Goal: Task Accomplishment & Management: Use online tool/utility

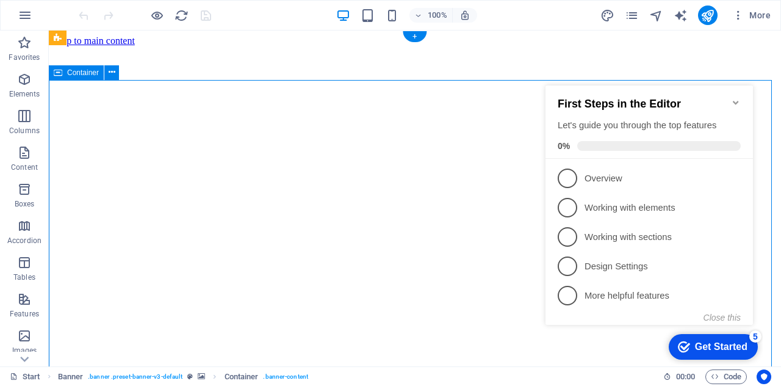
drag, startPoint x: 49, startPoint y: 30, endPoint x: 484, endPoint y: 110, distance: 442.8
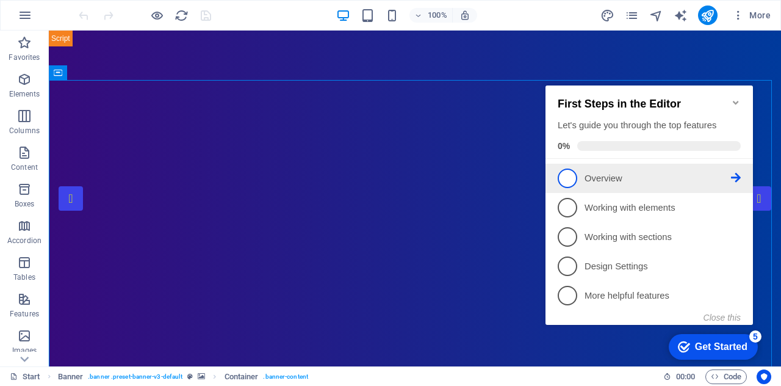
click at [613, 176] on p "Overview - incomplete" at bounding box center [657, 178] width 146 height 13
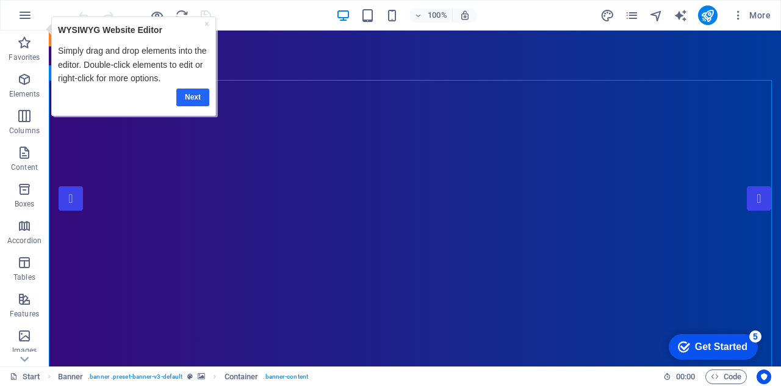
click at [196, 95] on link "Next" at bounding box center [192, 97] width 33 height 18
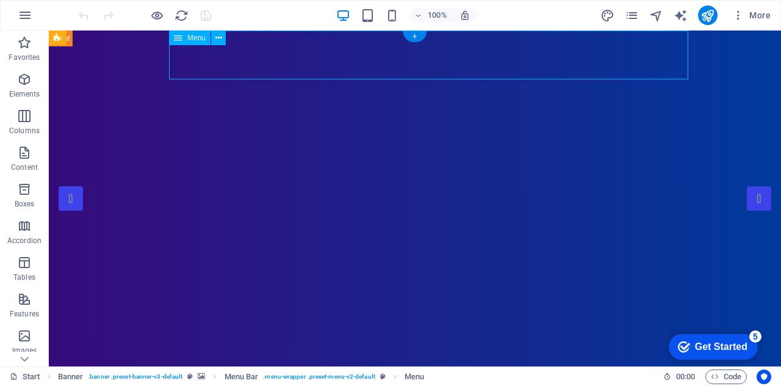
select select
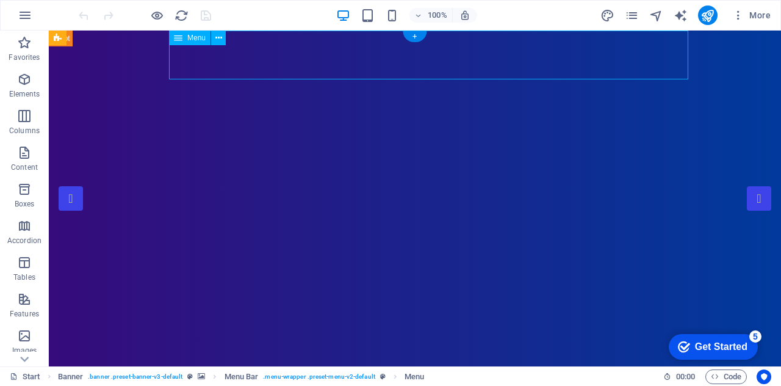
select select "1"
select select
select select "2"
select select
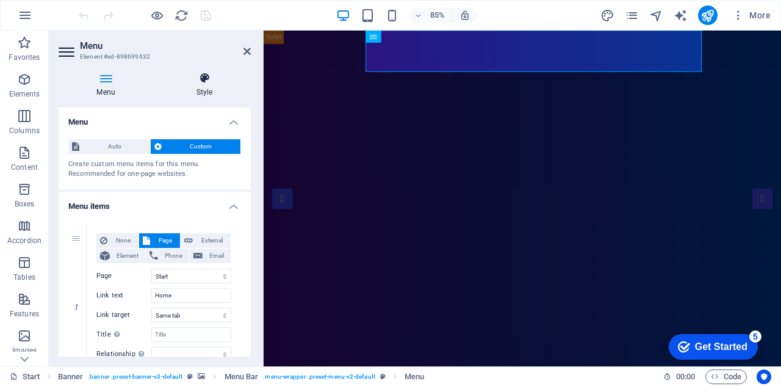
click at [198, 79] on icon at bounding box center [204, 78] width 93 height 12
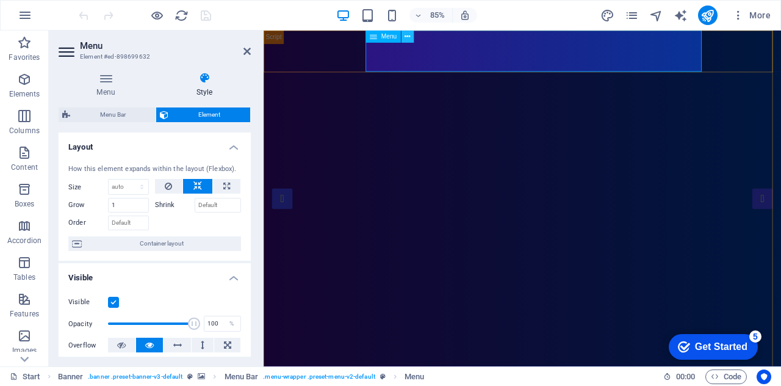
click at [407, 38] on icon at bounding box center [407, 36] width 5 height 11
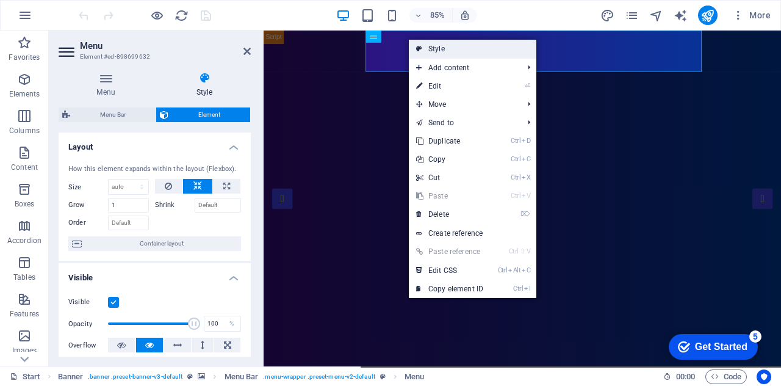
click at [436, 51] on link "Style" at bounding box center [472, 49] width 127 height 18
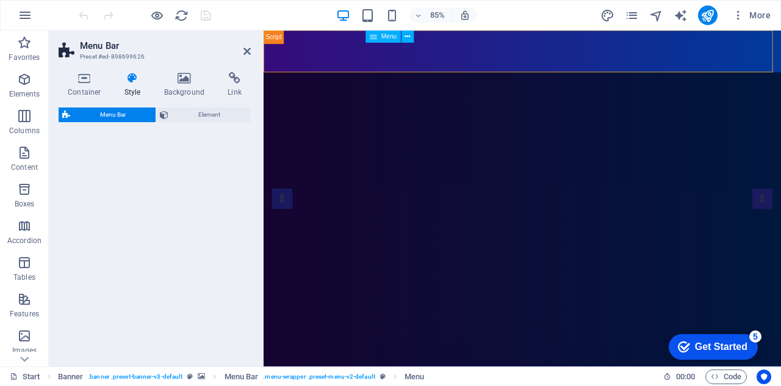
select select "rem"
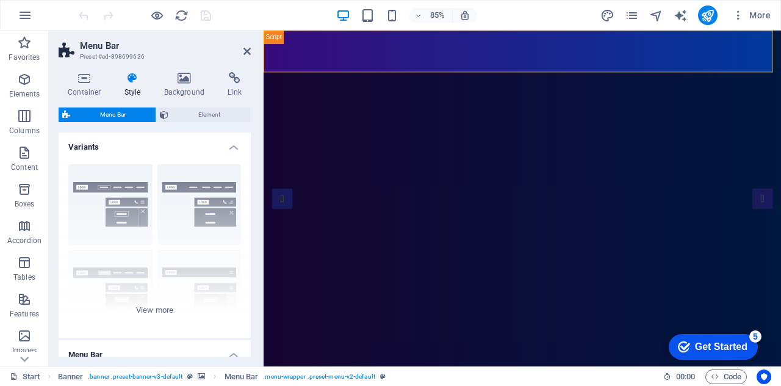
drag, startPoint x: 247, startPoint y: 158, endPoint x: 248, endPoint y: 197, distance: 39.1
click at [248, 197] on div "Variants Border Centered Default Fixed Loki Trigger Wide XXL Menu Bar Backgroun…" at bounding box center [155, 244] width 192 height 224
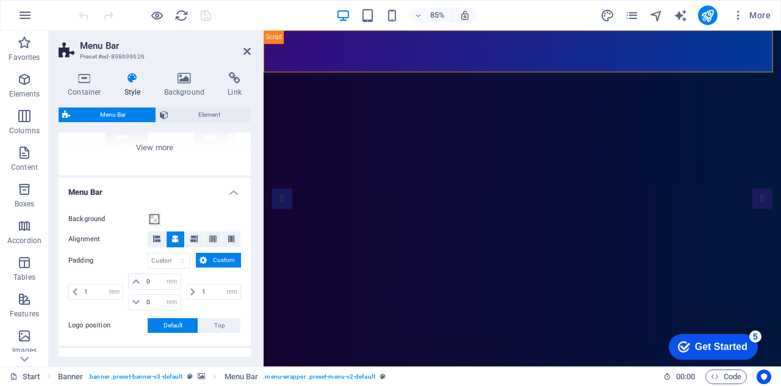
scroll to position [163, 0]
drag, startPoint x: 248, startPoint y: 235, endPoint x: 245, endPoint y: 309, distance: 73.8
click at [245, 309] on div "Background Alignment Padding px rem % vh vw Custom Custom 1 px rem % vh vw 0 px…" at bounding box center [154, 271] width 197 height 146
drag, startPoint x: 248, startPoint y: 262, endPoint x: 245, endPoint y: 314, distance: 52.5
click at [245, 314] on div "Background Alignment Padding px rem % vh vw Custom Custom 1 px rem % vh vw 0 px…" at bounding box center [154, 271] width 197 height 146
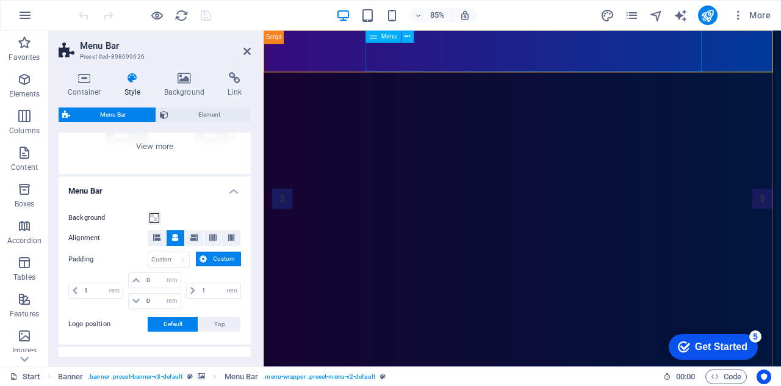
click at [378, 37] on div "Menu" at bounding box center [382, 36] width 35 height 12
click at [412, 36] on button at bounding box center [407, 36] width 12 height 12
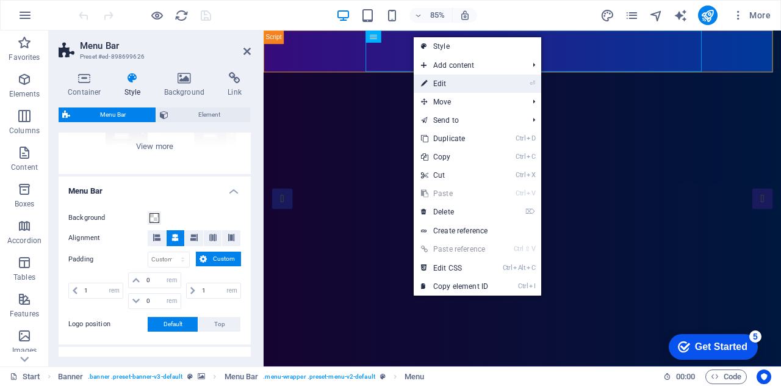
click at [436, 76] on link "⏎ Edit" at bounding box center [455, 83] width 82 height 18
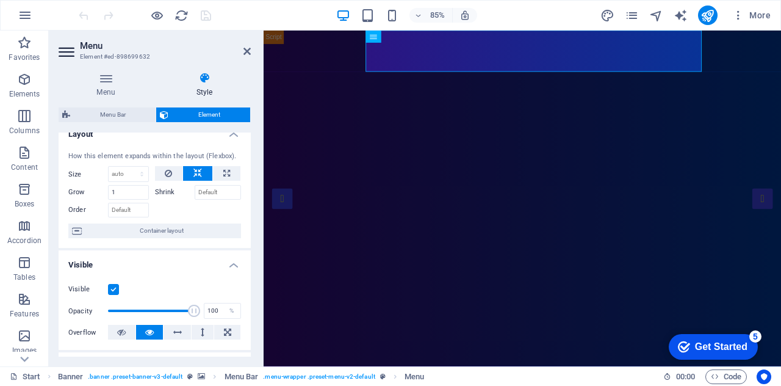
scroll to position [0, 0]
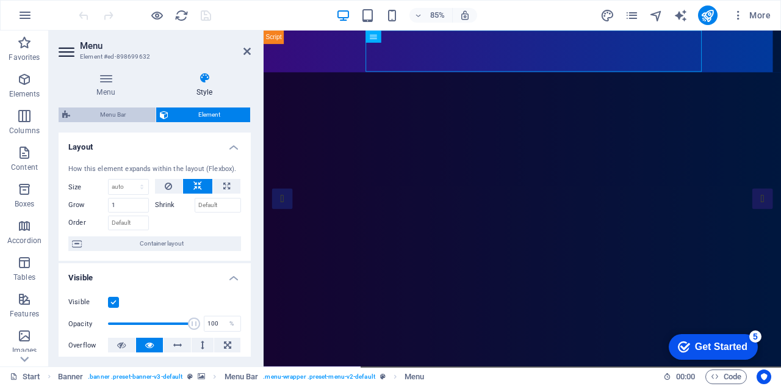
click at [114, 109] on span "Menu Bar" at bounding box center [113, 114] width 78 height 15
select select "rem"
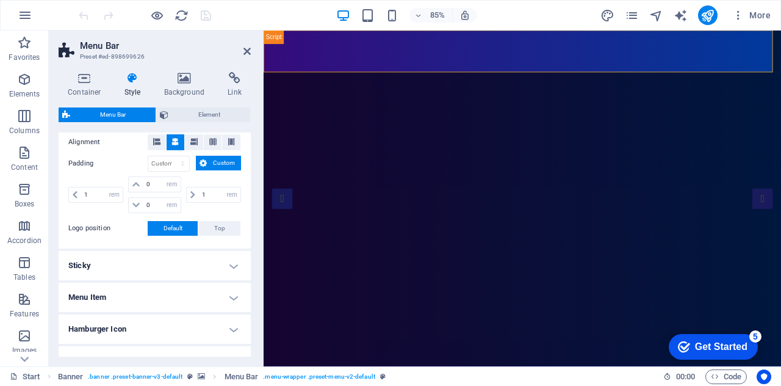
scroll to position [268, 0]
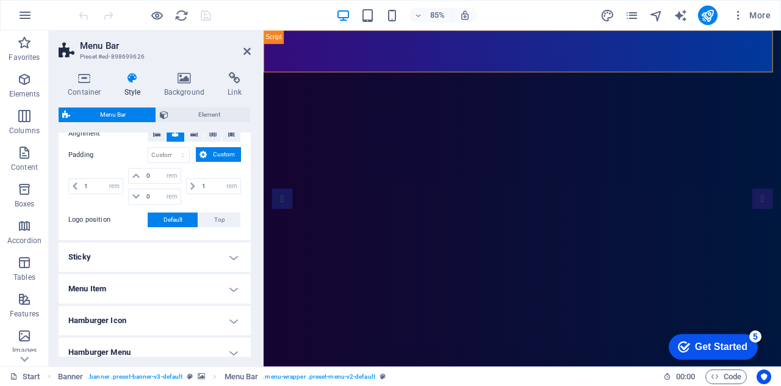
click at [224, 282] on h4 "Menu Item" at bounding box center [155, 288] width 192 height 29
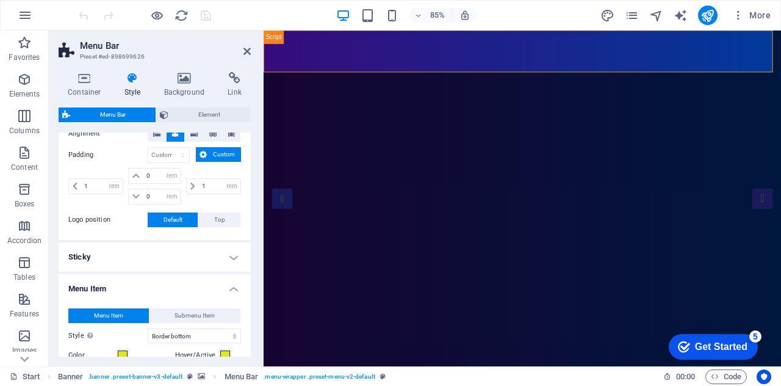
drag, startPoint x: 246, startPoint y: 223, endPoint x: 251, endPoint y: 249, distance: 27.3
click at [251, 249] on div "Container Style Background Link Size Height Default px rem % vh vw Min. height …" at bounding box center [155, 214] width 212 height 304
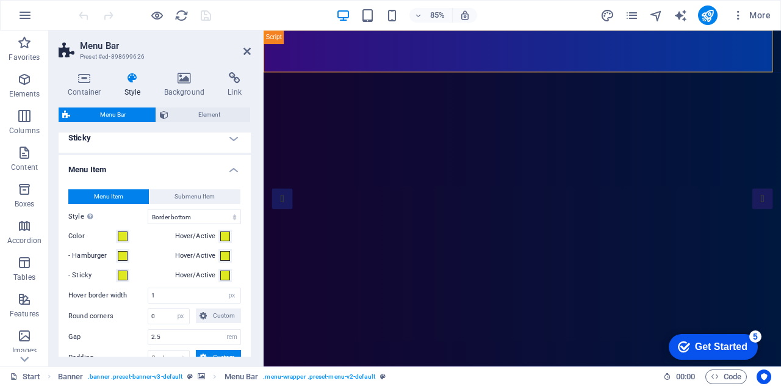
scroll to position [400, 0]
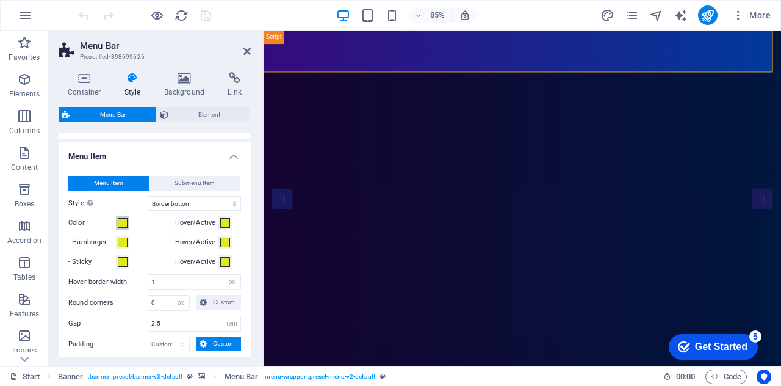
click at [124, 220] on span at bounding box center [123, 223] width 10 height 10
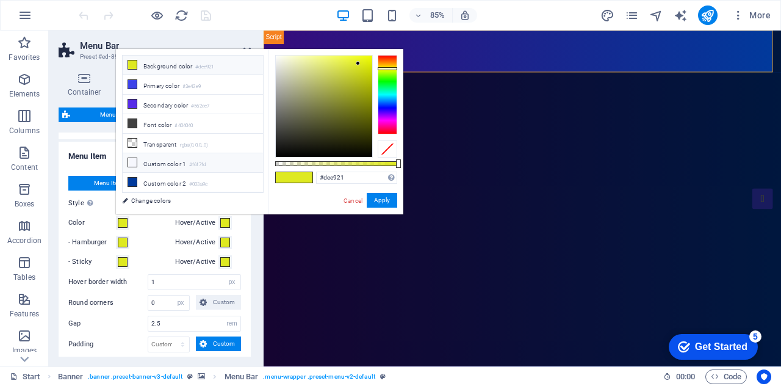
click at [129, 158] on icon at bounding box center [132, 162] width 9 height 9
type input "#f6f7fd"
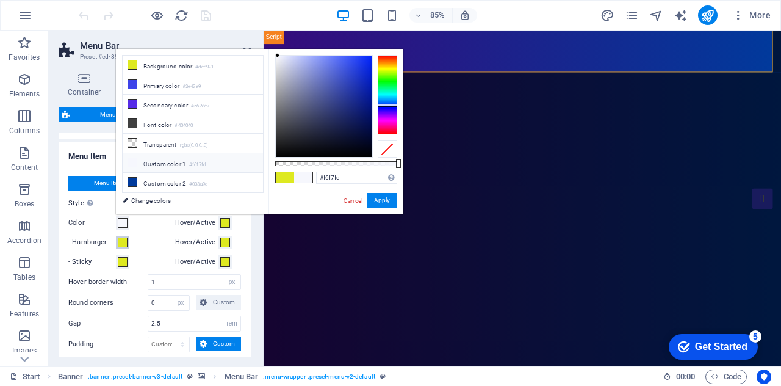
click at [121, 240] on span at bounding box center [123, 242] width 10 height 10
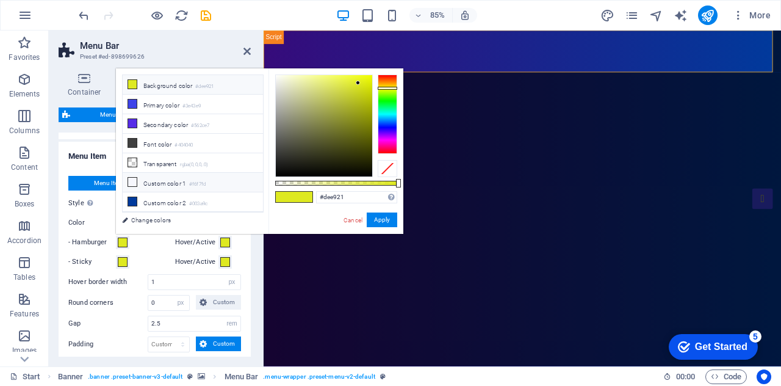
click at [140, 180] on li "Custom color 1 #f6f7fd" at bounding box center [193, 183] width 140 height 20
type input "#f6f7fd"
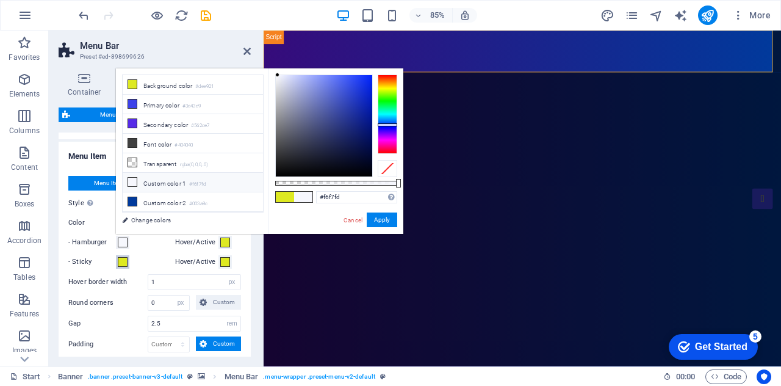
click at [126, 263] on span at bounding box center [123, 262] width 10 height 10
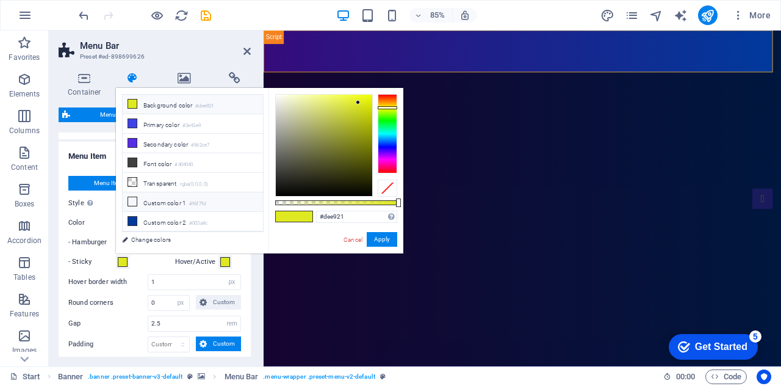
click at [132, 197] on icon at bounding box center [132, 201] width 9 height 9
type input "#f6f7fd"
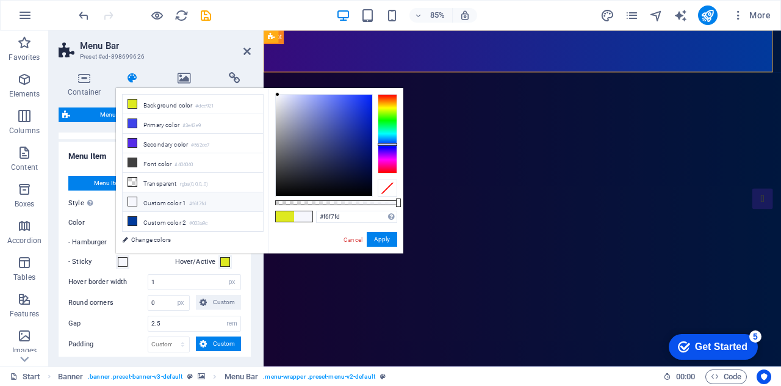
click at [235, 258] on div "Hover/Active" at bounding box center [208, 261] width 66 height 15
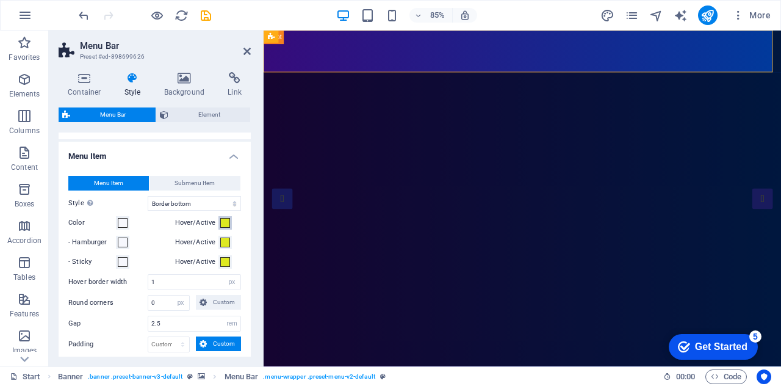
click at [221, 218] on span at bounding box center [225, 223] width 10 height 10
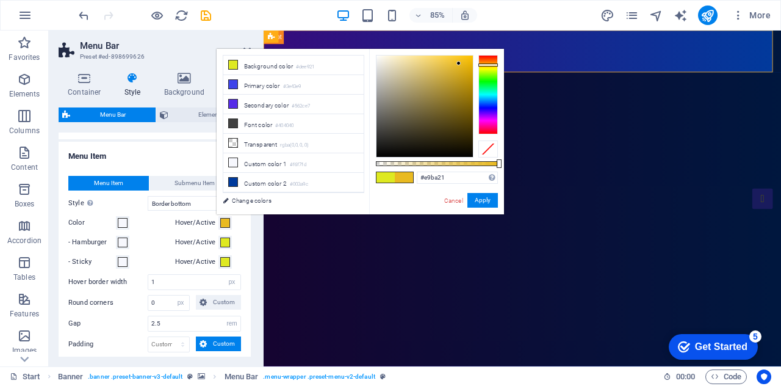
click at [485, 65] on div at bounding box center [488, 94] width 20 height 79
type input "#efbf23"
type input "#d8a503"
type input "#f1c740"
drag, startPoint x: 458, startPoint y: 61, endPoint x: 446, endPoint y: 60, distance: 11.6
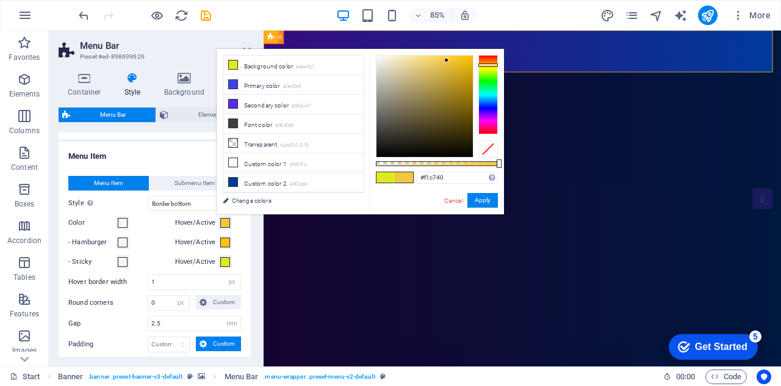
click at [446, 60] on div at bounding box center [446, 60] width 4 height 4
drag, startPoint x: 459, startPoint y: 174, endPoint x: 380, endPoint y: 179, distance: 78.8
click at [380, 179] on div "#f1c740 Supported formats #0852ed rgb(8, 82, 237) rgba(8, 82, 237, 90%) hsv(221…" at bounding box center [436, 220] width 135 height 342
click at [229, 241] on button "Hover/Active" at bounding box center [224, 241] width 13 height 13
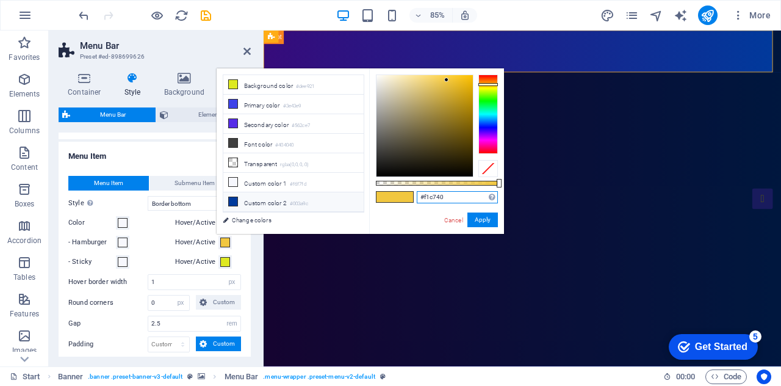
drag, startPoint x: 456, startPoint y: 198, endPoint x: 315, endPoint y: 198, distance: 140.9
click at [315, 198] on div "less Background color #dee921 Primary color #3e43e9 Secondary color #562ce7 Fon…" at bounding box center [360, 150] width 287 height 165
click at [227, 265] on button "Hover/Active" at bounding box center [224, 261] width 13 height 13
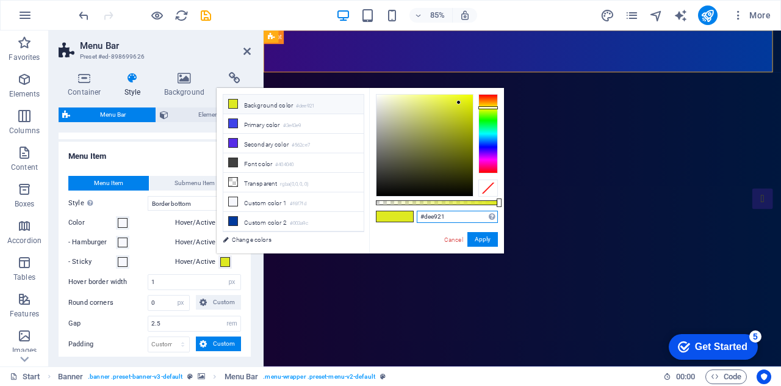
drag, startPoint x: 459, startPoint y: 217, endPoint x: 269, endPoint y: 228, distance: 190.6
click at [269, 228] on div "less Background color #dee921 Primary color #3e43e9 Secondary color #562ce7 Fon…" at bounding box center [360, 170] width 287 height 165
paste input "f1c740"
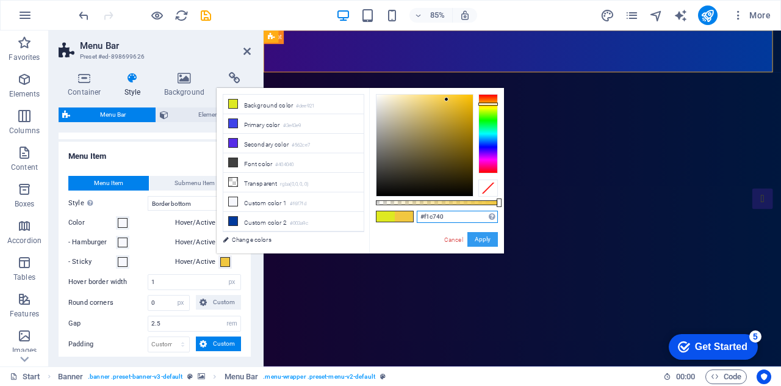
type input "#f1c740"
click at [481, 239] on button "Apply" at bounding box center [482, 239] width 30 height 15
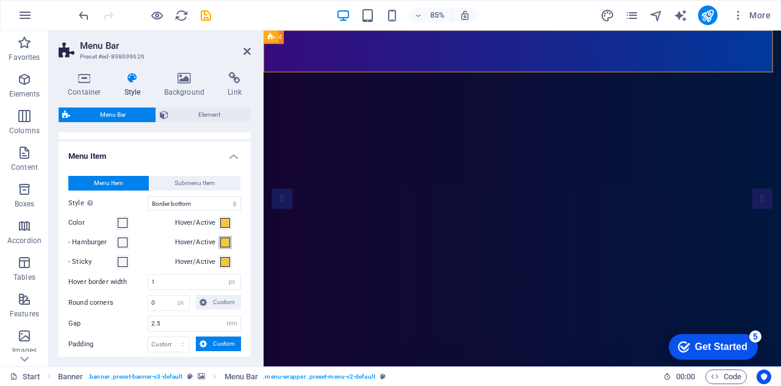
click at [224, 242] on span at bounding box center [225, 242] width 10 height 10
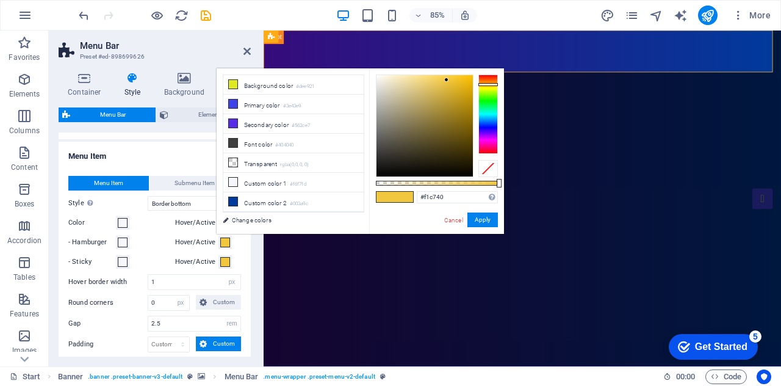
click at [498, 218] on div "#f1c740 Supported formats #0852ed rgb(8, 82, 237) rgba(8, 82, 237, 90%) hsv(221…" at bounding box center [436, 239] width 135 height 342
click at [490, 214] on button "Apply" at bounding box center [482, 219] width 30 height 15
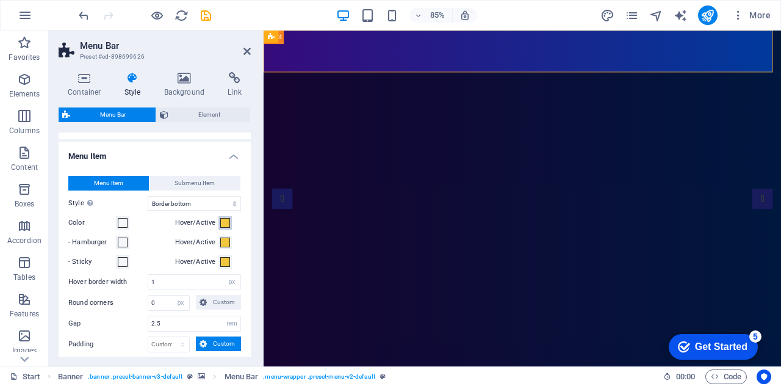
click at [228, 216] on button "Hover/Active" at bounding box center [224, 222] width 13 height 13
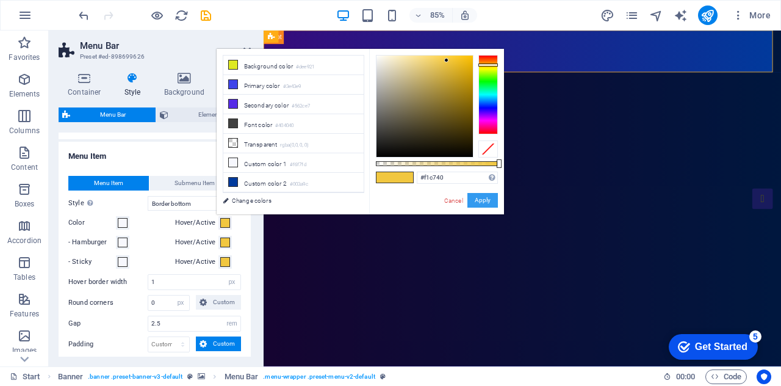
click at [488, 200] on button "Apply" at bounding box center [482, 200] width 30 height 15
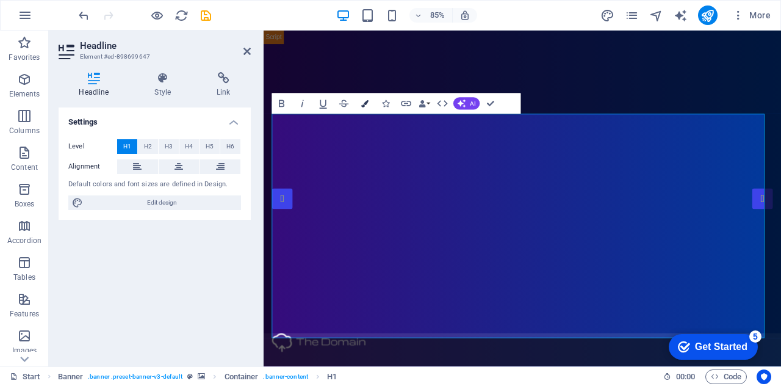
click at [366, 100] on icon "button" at bounding box center [364, 103] width 7 height 7
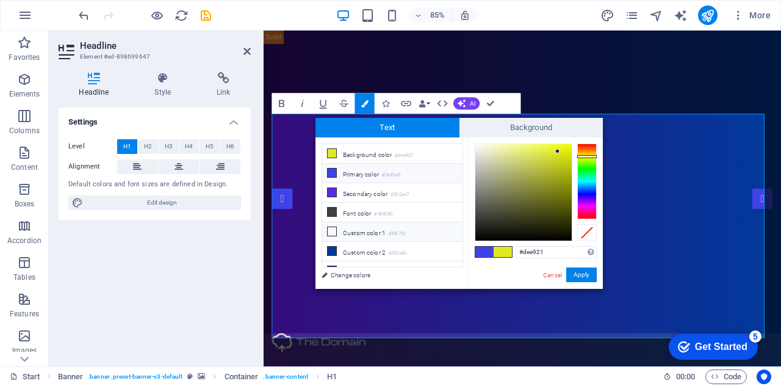
click at [371, 225] on li "Custom color 1 #f6f7fd" at bounding box center [392, 232] width 140 height 20
type input "#f6f7fd"
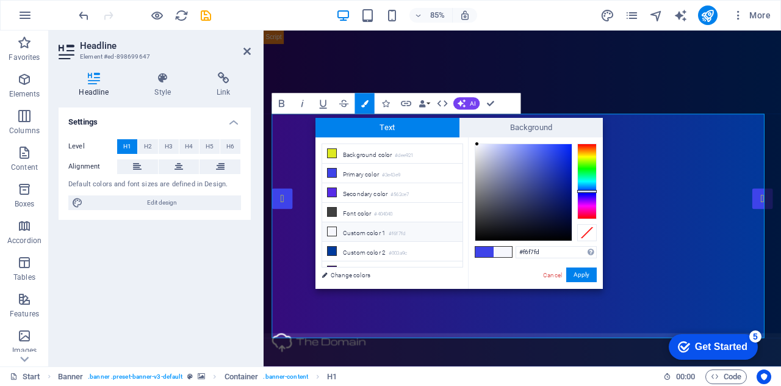
click at [584, 264] on div "#f6f7fd Supported formats #0852ed rgb(8, 82, 237) rgba(8, 82, 237, 90%) hsv(221…" at bounding box center [535, 301] width 135 height 328
click at [578, 270] on button "Apply" at bounding box center [581, 274] width 30 height 15
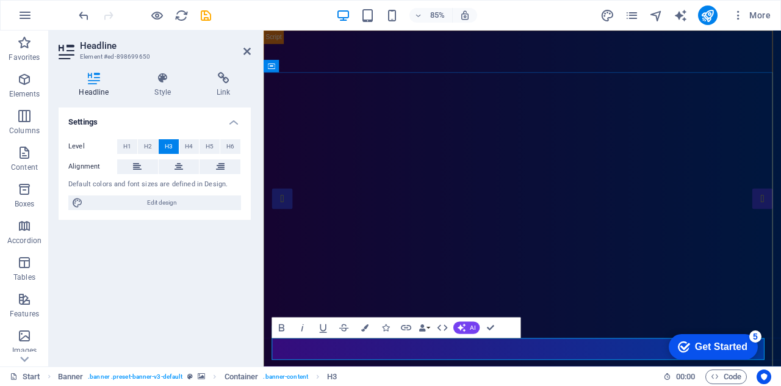
click at [368, 326] on icon "button" at bounding box center [364, 327] width 7 height 7
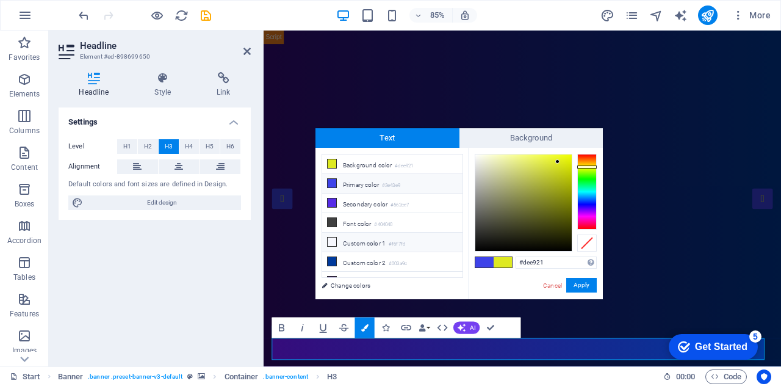
click at [373, 236] on li "Custom color 1 #f6f7fd" at bounding box center [392, 242] width 140 height 20
type input "#f6f7fd"
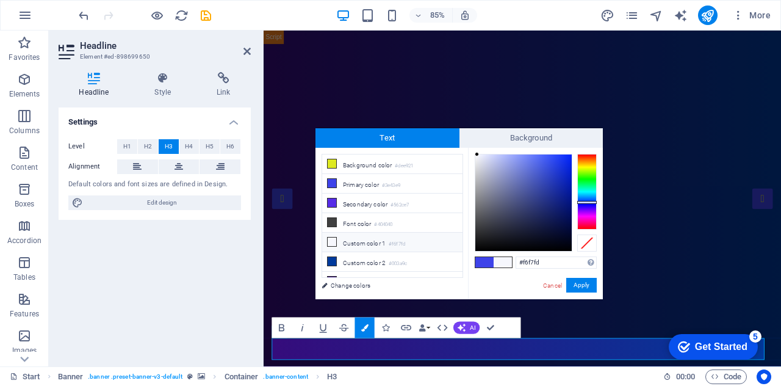
click at [331, 240] on icon at bounding box center [332, 241] width 9 height 9
click at [592, 284] on button "Apply" at bounding box center [581, 285] width 30 height 15
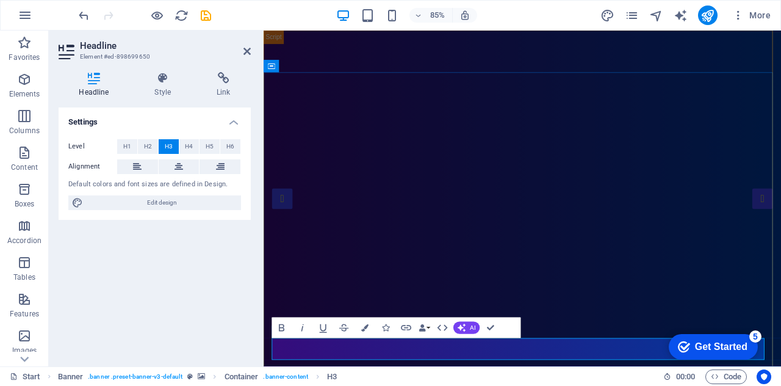
click at [365, 324] on icon "button" at bounding box center [364, 327] width 7 height 7
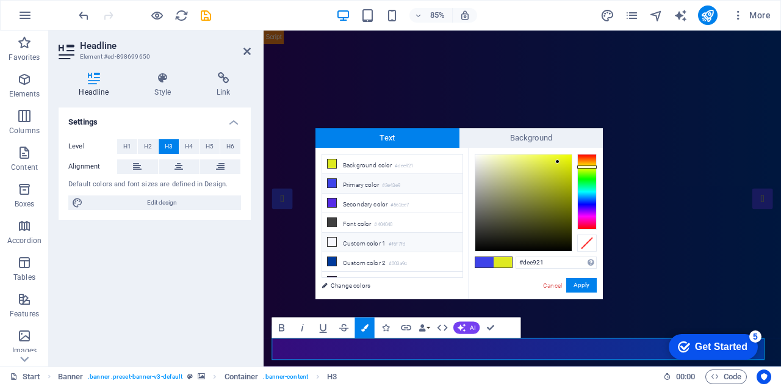
click at [330, 240] on icon at bounding box center [332, 241] width 9 height 9
type input "#f6f7fd"
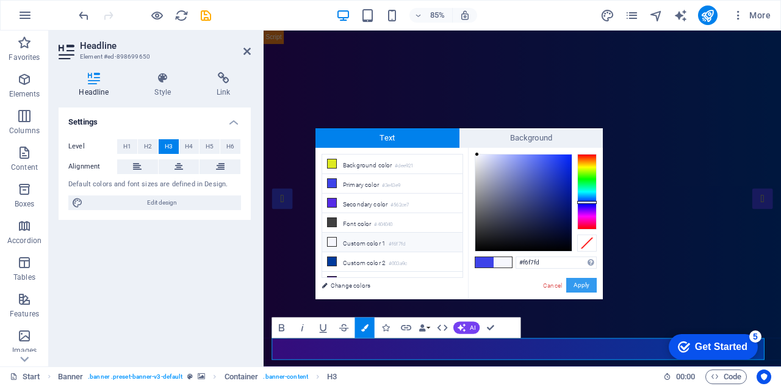
click at [581, 280] on button "Apply" at bounding box center [581, 285] width 30 height 15
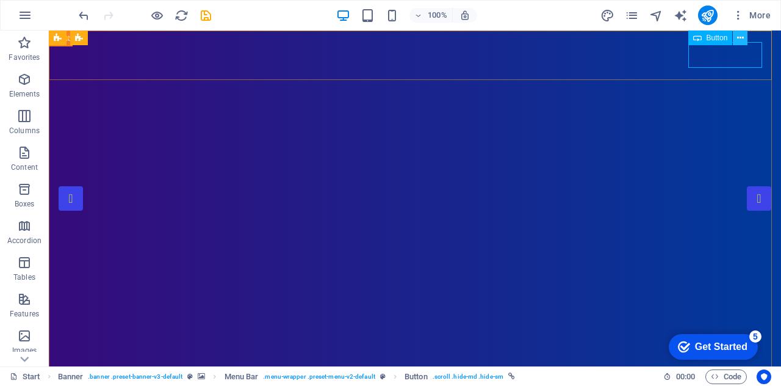
click at [739, 34] on icon at bounding box center [740, 38] width 7 height 13
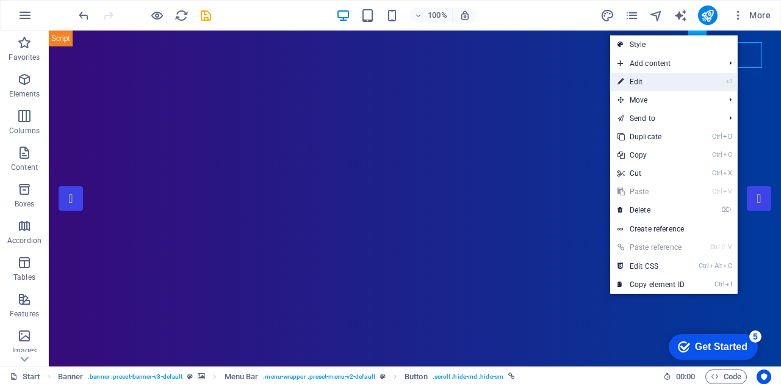
click at [628, 86] on link "⏎ Edit" at bounding box center [651, 82] width 82 height 18
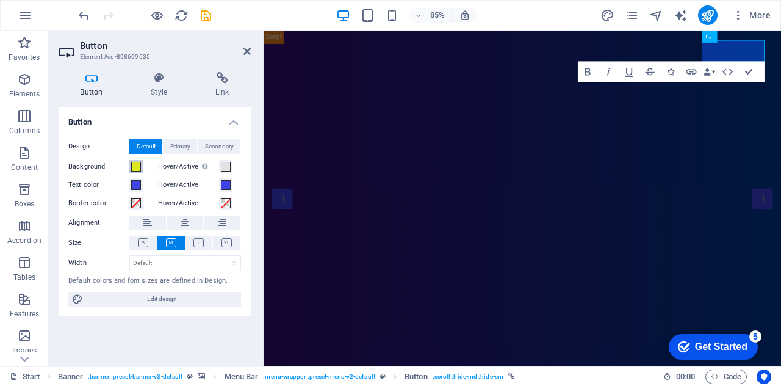
click at [132, 166] on span at bounding box center [136, 167] width 10 height 10
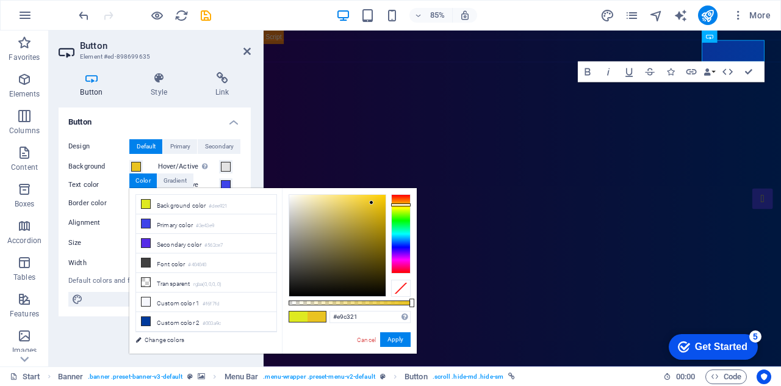
click at [400, 204] on div at bounding box center [401, 204] width 20 height 3
drag, startPoint x: 371, startPoint y: 203, endPoint x: 380, endPoint y: 206, distance: 9.1
click at [380, 206] on div at bounding box center [380, 205] width 4 height 4
drag, startPoint x: 379, startPoint y: 203, endPoint x: 366, endPoint y: 198, distance: 14.1
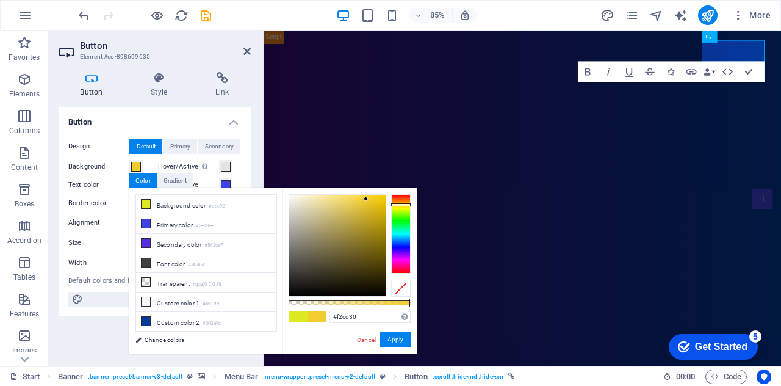
click at [366, 198] on div at bounding box center [366, 198] width 4 height 4
type input "#f4cf30"
click at [393, 340] on button "Apply" at bounding box center [395, 339] width 30 height 15
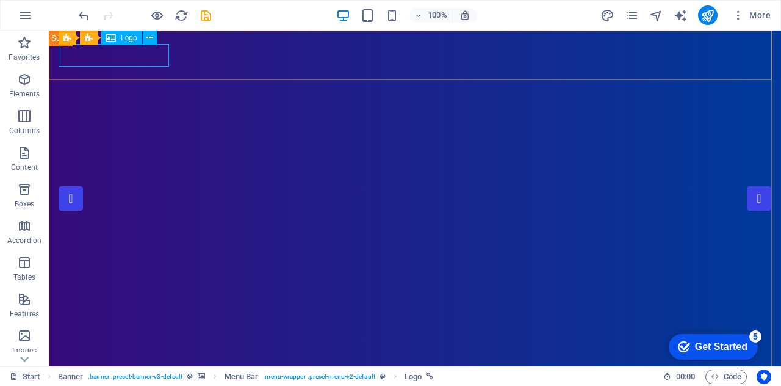
click at [126, 38] on span "Logo" at bounding box center [129, 37] width 16 height 7
select select "px"
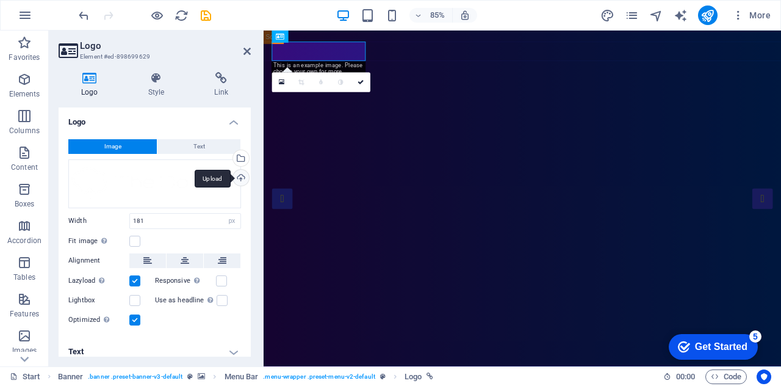
click at [243, 176] on div "Upload" at bounding box center [240, 179] width 18 height 18
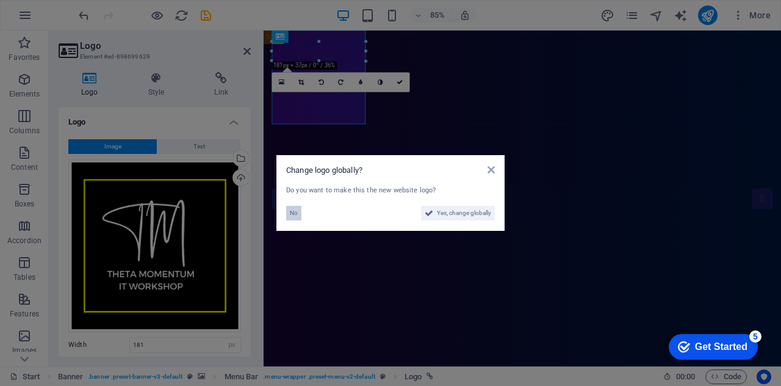
click at [290, 214] on span "No" at bounding box center [294, 213] width 8 height 15
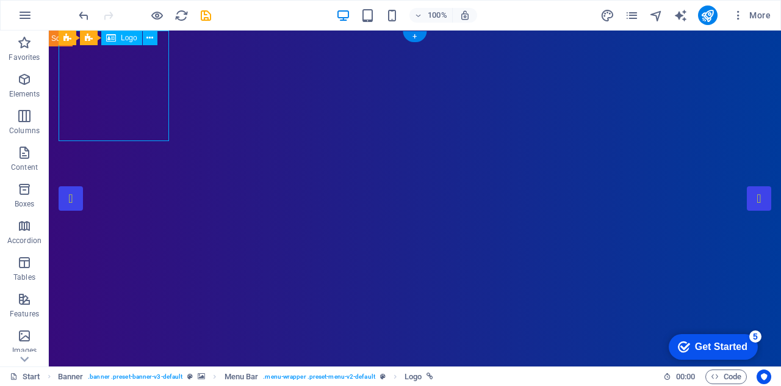
select select "px"
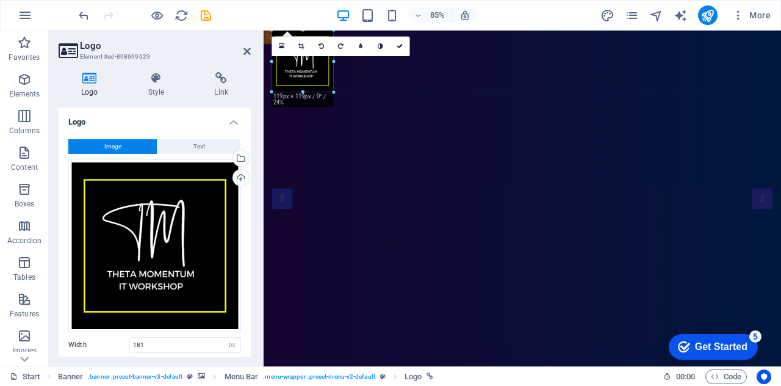
drag, startPoint x: 367, startPoint y: 126, endPoint x: 306, endPoint y: 85, distance: 73.9
drag, startPoint x: 333, startPoint y: 90, endPoint x: 318, endPoint y: 79, distance: 18.4
type input "102"
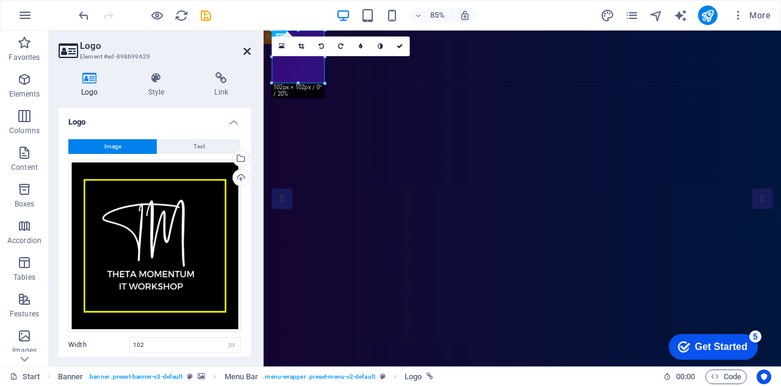
click at [246, 49] on icon at bounding box center [246, 51] width 7 height 10
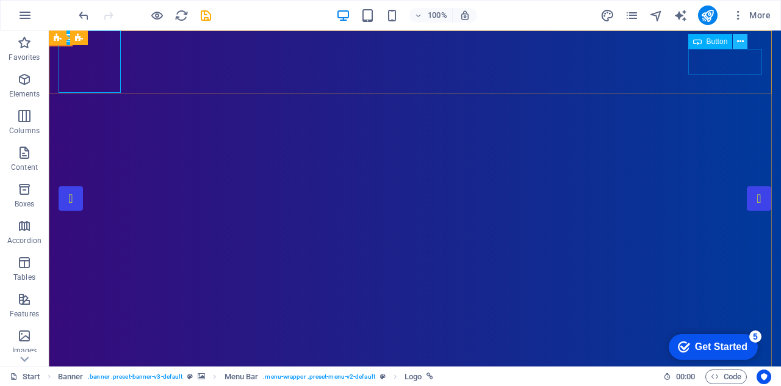
click at [740, 39] on icon at bounding box center [740, 41] width 7 height 13
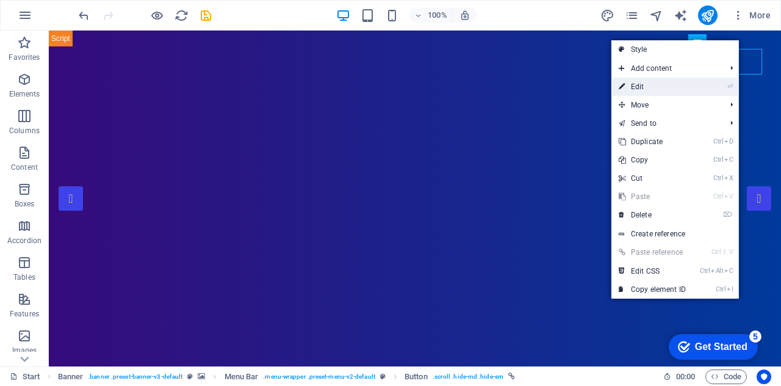
click at [690, 77] on link "⏎ Edit" at bounding box center [652, 86] width 82 height 18
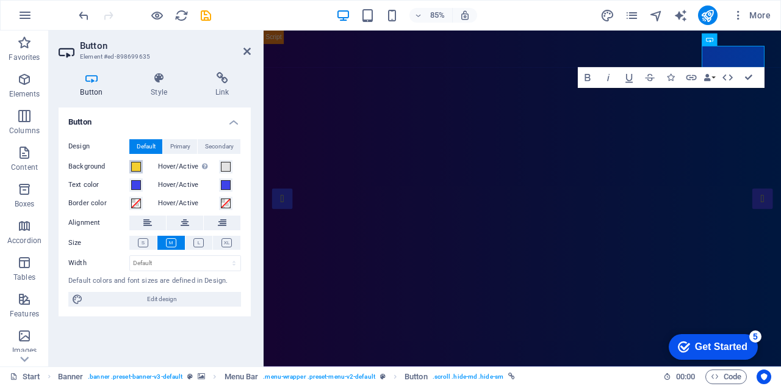
click at [140, 163] on span at bounding box center [136, 167] width 10 height 10
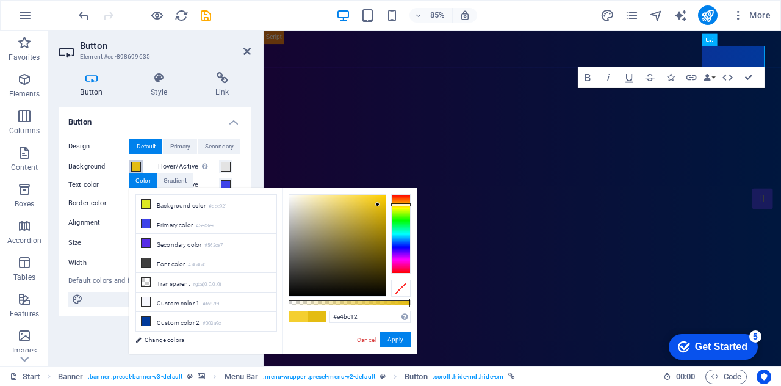
drag, startPoint x: 365, startPoint y: 196, endPoint x: 378, endPoint y: 204, distance: 14.9
click at [378, 204] on div at bounding box center [377, 204] width 4 height 4
click at [366, 204] on div at bounding box center [337, 245] width 96 height 101
drag, startPoint x: 365, startPoint y: 201, endPoint x: 379, endPoint y: 197, distance: 14.5
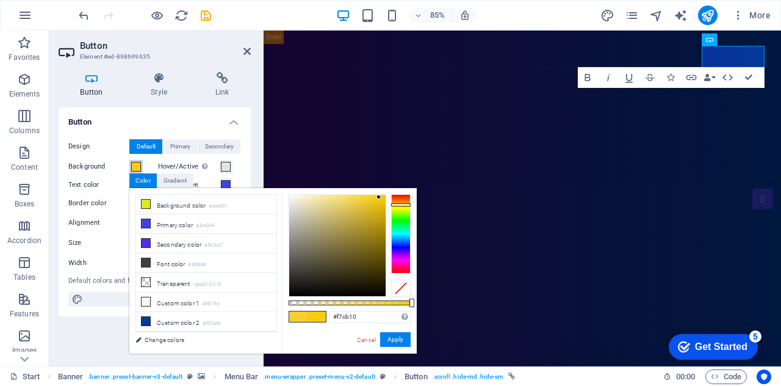
click at [379, 197] on div at bounding box center [337, 245] width 96 height 101
click at [379, 197] on div at bounding box center [378, 197] width 4 height 4
click at [379, 196] on div at bounding box center [379, 195] width 4 height 4
type input "#c6a207"
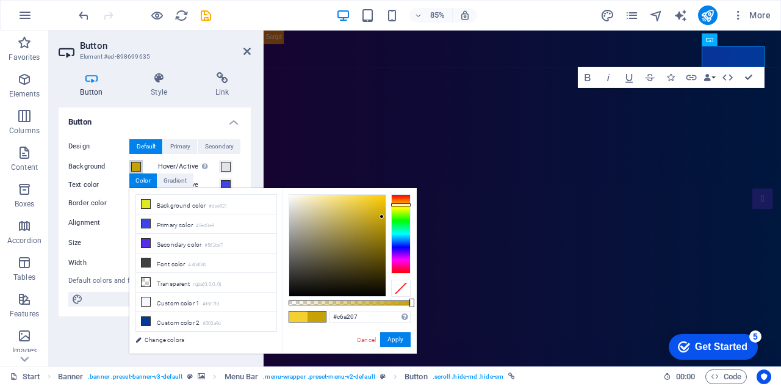
drag, startPoint x: 379, startPoint y: 195, endPoint x: 382, endPoint y: 217, distance: 22.2
click at [382, 217] on div at bounding box center [381, 216] width 4 height 4
click at [398, 334] on button "Apply" at bounding box center [395, 339] width 30 height 15
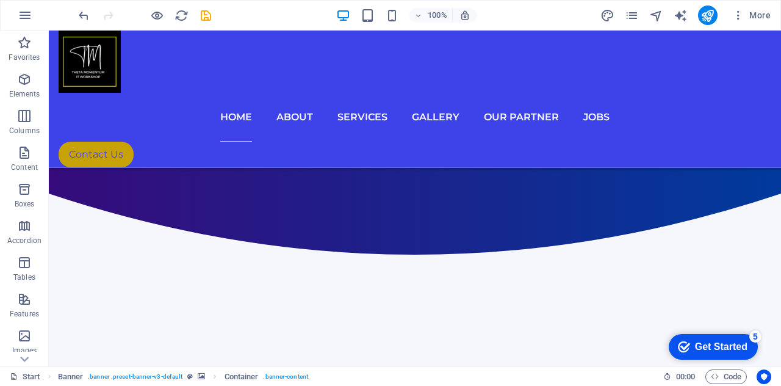
scroll to position [805, 0]
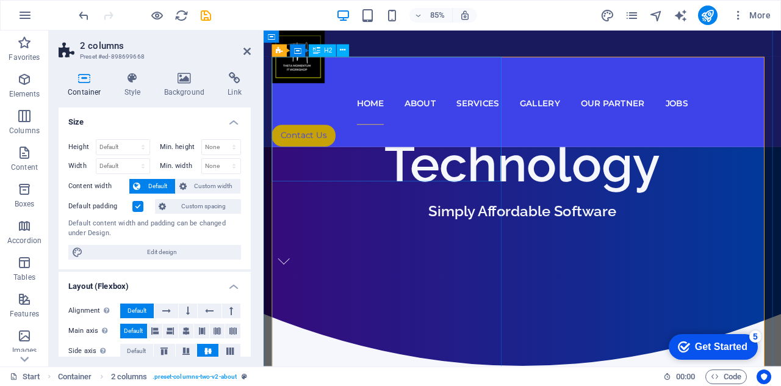
scroll to position [893, 0]
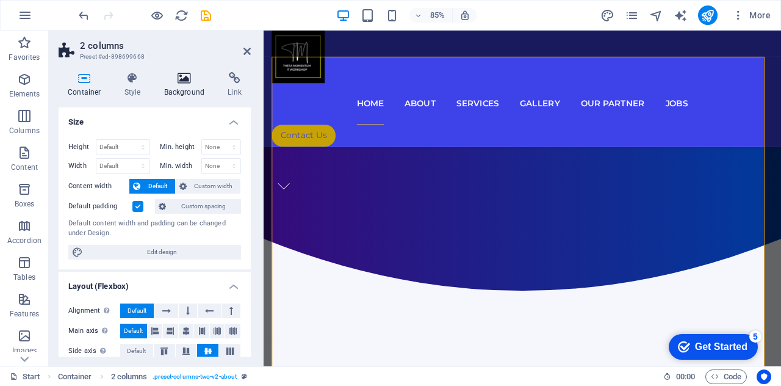
click at [188, 81] on icon at bounding box center [184, 78] width 59 height 12
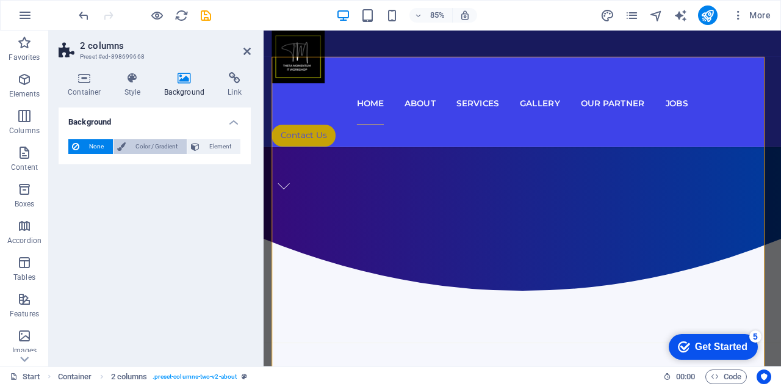
click at [157, 143] on span "Color / Gradient" at bounding box center [156, 146] width 54 height 15
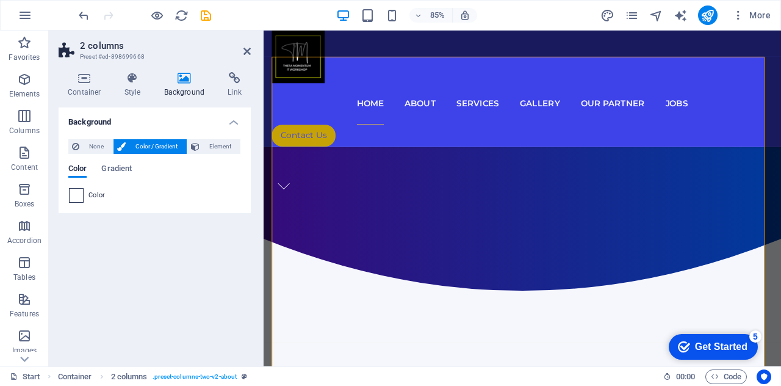
click at [76, 191] on span at bounding box center [76, 194] width 13 height 13
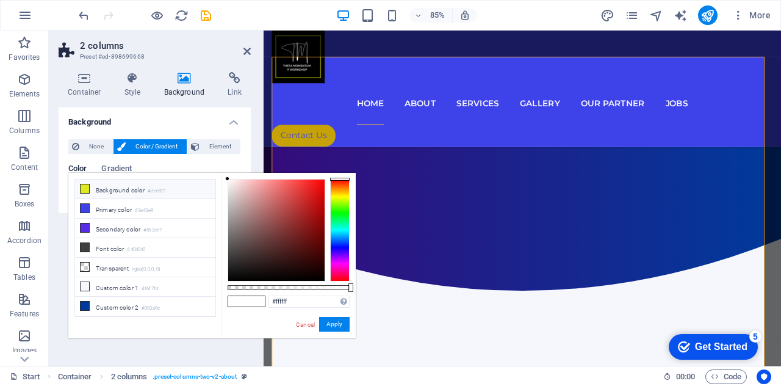
click at [150, 191] on small "#dee921" at bounding box center [157, 191] width 18 height 9
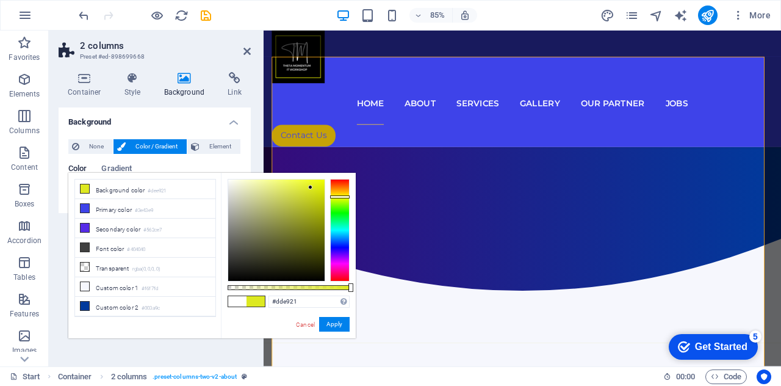
click at [341, 196] on div at bounding box center [340, 196] width 20 height 3
click at [341, 193] on div at bounding box center [340, 193] width 20 height 3
drag, startPoint x: 310, startPoint y: 185, endPoint x: 320, endPoint y: 198, distance: 16.1
click at [320, 198] on div at bounding box center [318, 195] width 4 height 4
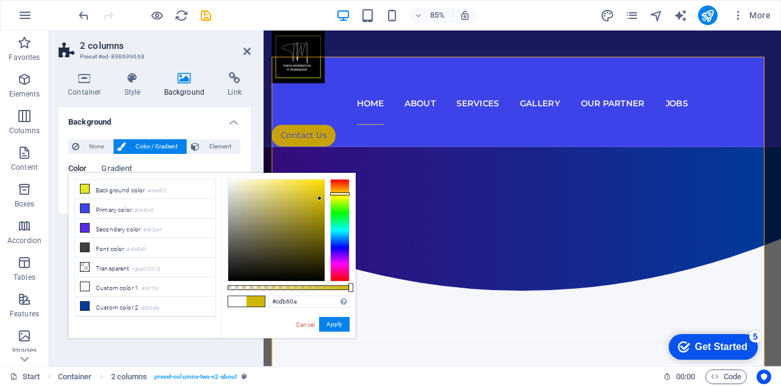
click at [320, 198] on div at bounding box center [319, 198] width 4 height 4
drag, startPoint x: 318, startPoint y: 195, endPoint x: 316, endPoint y: 185, distance: 10.5
click at [316, 185] on div at bounding box center [316, 183] width 4 height 4
drag, startPoint x: 316, startPoint y: 184, endPoint x: 304, endPoint y: 190, distance: 13.9
click at [304, 190] on div at bounding box center [303, 189] width 4 height 4
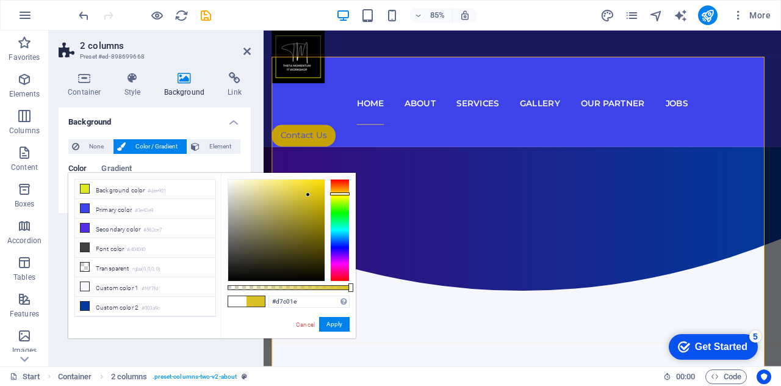
drag, startPoint x: 304, startPoint y: 192, endPoint x: 311, endPoint y: 195, distance: 7.7
click at [311, 195] on div at bounding box center [276, 229] width 96 height 101
click at [311, 188] on div at bounding box center [276, 229] width 96 height 101
click at [315, 185] on div at bounding box center [276, 229] width 96 height 101
click at [315, 185] on div at bounding box center [314, 185] width 4 height 4
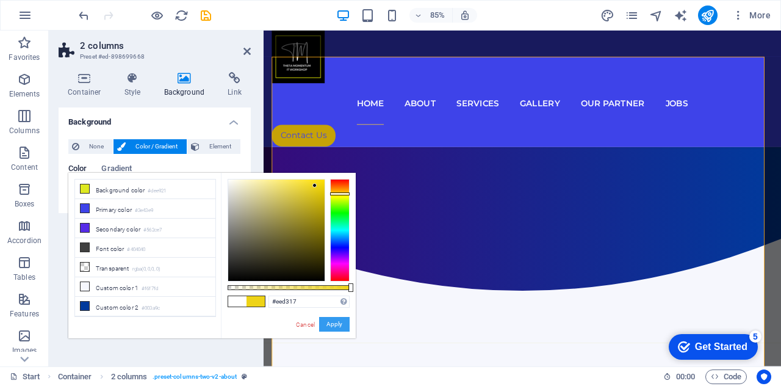
click at [331, 320] on button "Apply" at bounding box center [334, 324] width 30 height 15
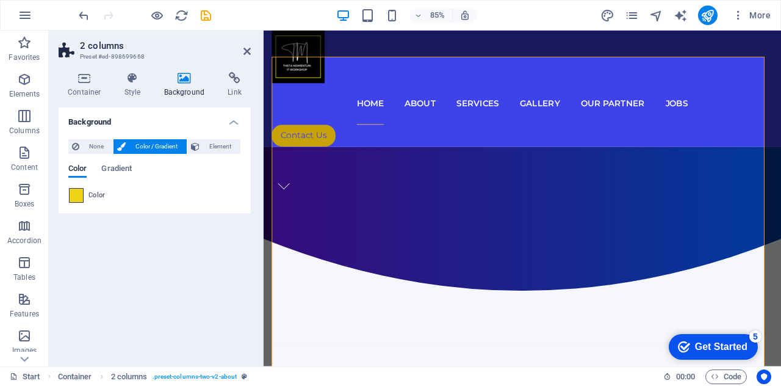
click at [70, 193] on span at bounding box center [76, 194] width 13 height 13
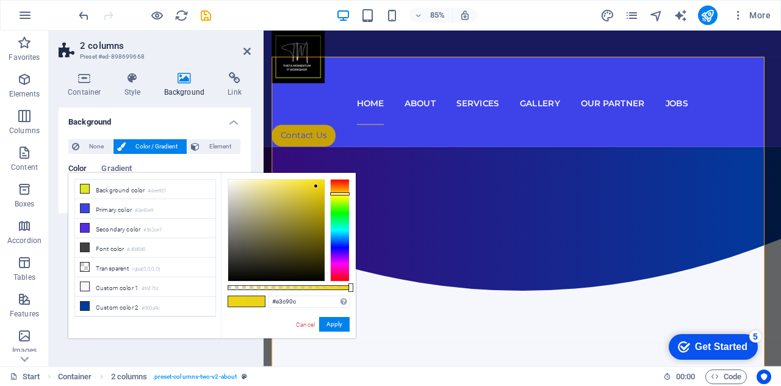
drag, startPoint x: 315, startPoint y: 185, endPoint x: 320, endPoint y: 190, distance: 7.3
click at [318, 188] on div at bounding box center [316, 186] width 4 height 4
type input "#f5d700"
drag, startPoint x: 320, startPoint y: 193, endPoint x: 326, endPoint y: 182, distance: 12.3
click at [326, 182] on div at bounding box center [289, 230] width 122 height 102
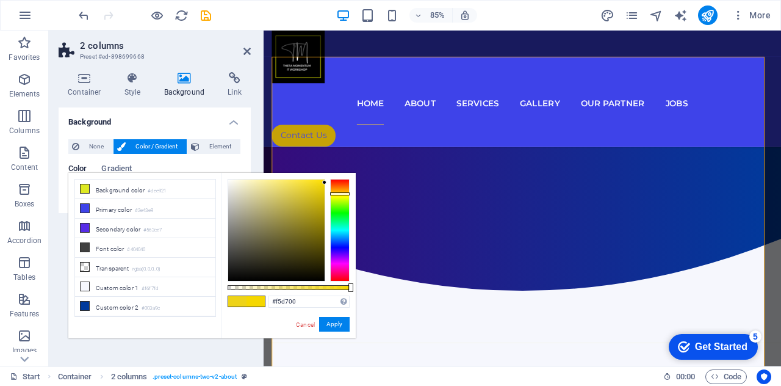
click at [326, 182] on div at bounding box center [289, 230] width 122 height 102
click at [328, 320] on button "Apply" at bounding box center [334, 324] width 30 height 15
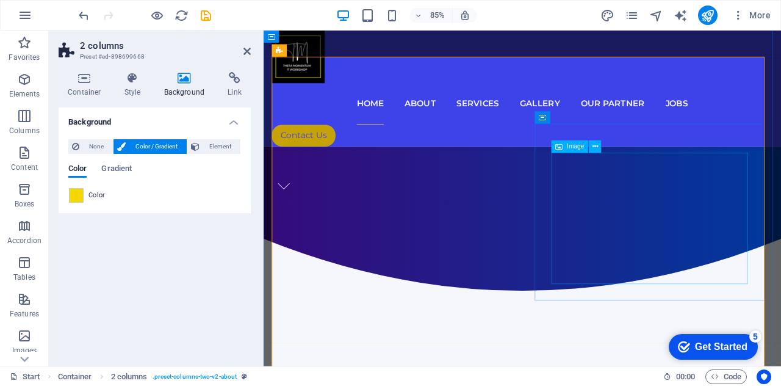
select select "%"
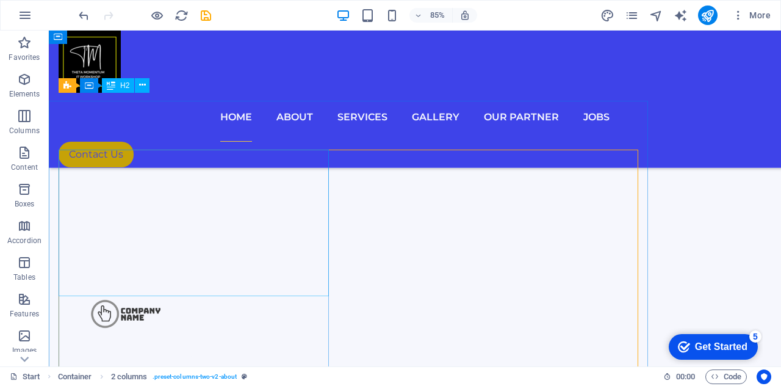
scroll to position [805, 0]
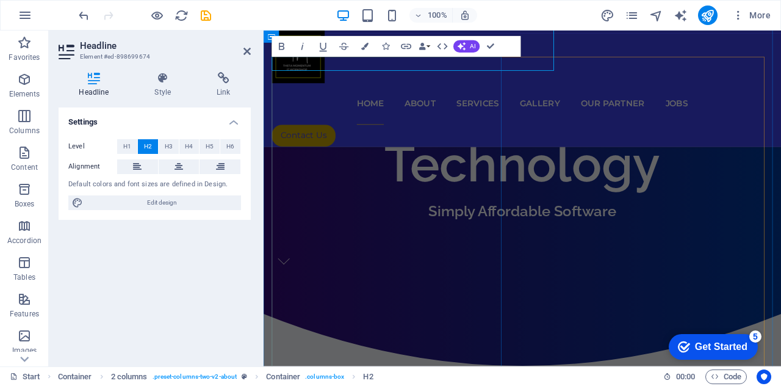
scroll to position [893, 0]
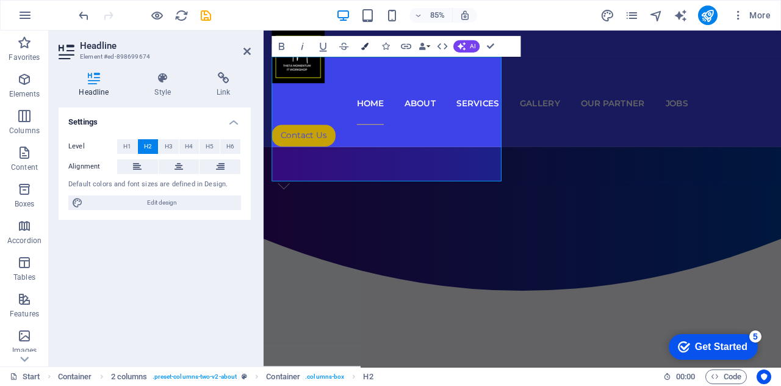
click at [364, 46] on icon "button" at bounding box center [364, 46] width 7 height 7
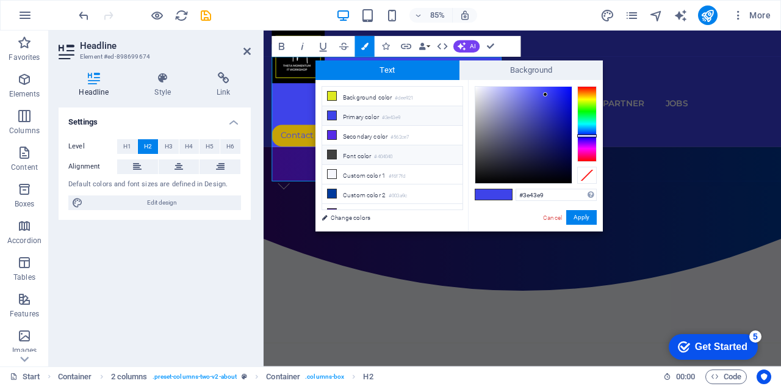
click at [331, 152] on icon at bounding box center [332, 154] width 9 height 9
type input "#404040"
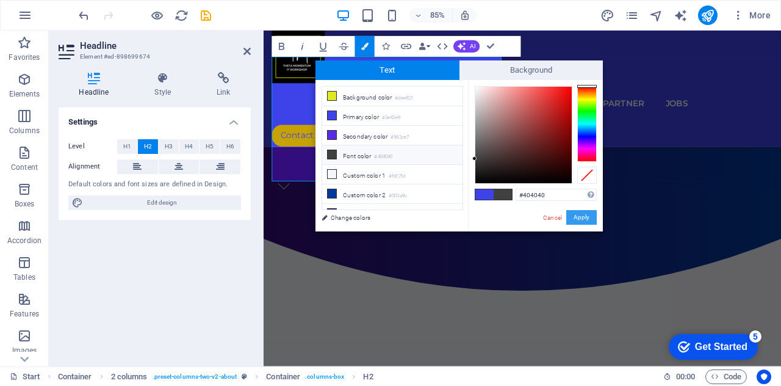
click at [573, 217] on button "Apply" at bounding box center [581, 217] width 30 height 15
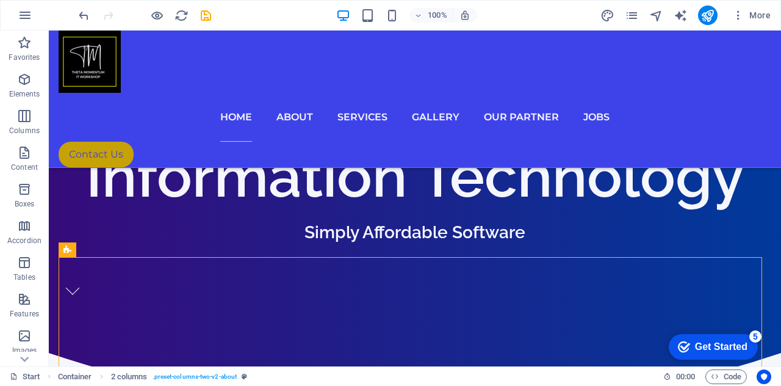
scroll to position [616, 0]
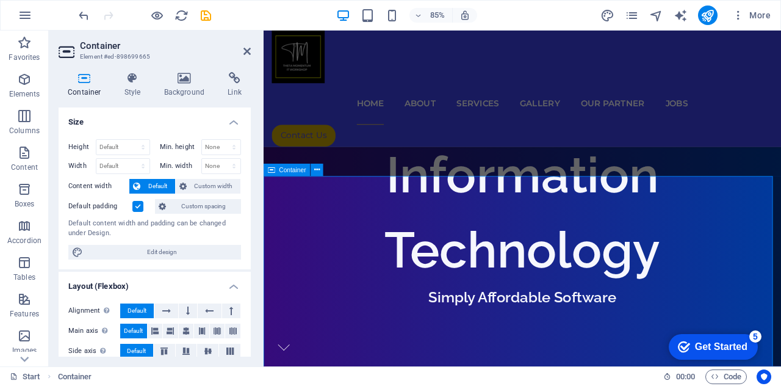
click at [194, 85] on h4 "Background" at bounding box center [187, 85] width 64 height 26
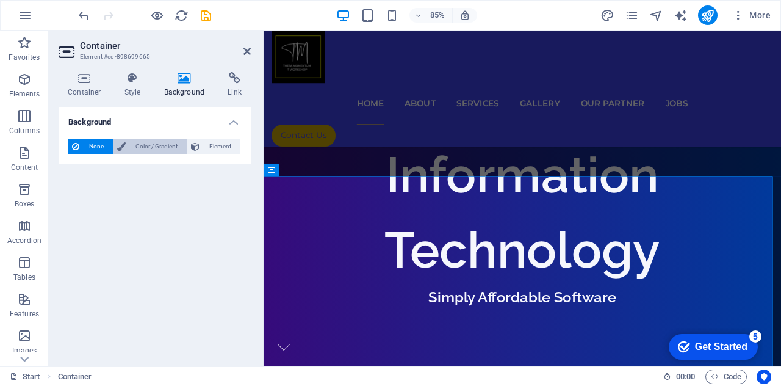
click at [162, 149] on span "Color / Gradient" at bounding box center [156, 146] width 54 height 15
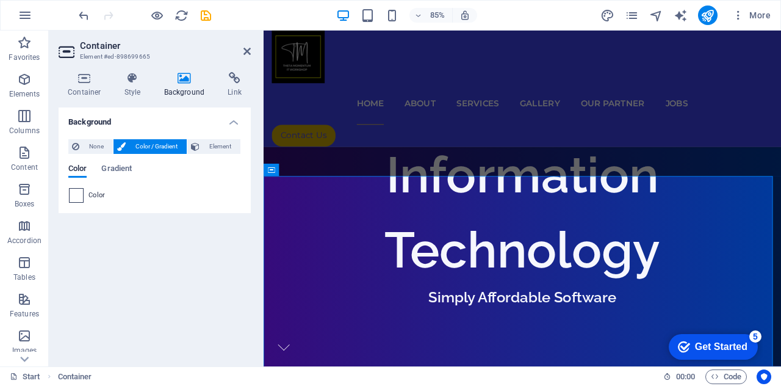
drag, startPoint x: 86, startPoint y: 203, endPoint x: 81, endPoint y: 197, distance: 8.2
click at [81, 197] on div "None Color / Gradient Element Stretch background to full-width Color overlay Pl…" at bounding box center [155, 171] width 192 height 84
click at [81, 197] on span at bounding box center [76, 194] width 13 height 13
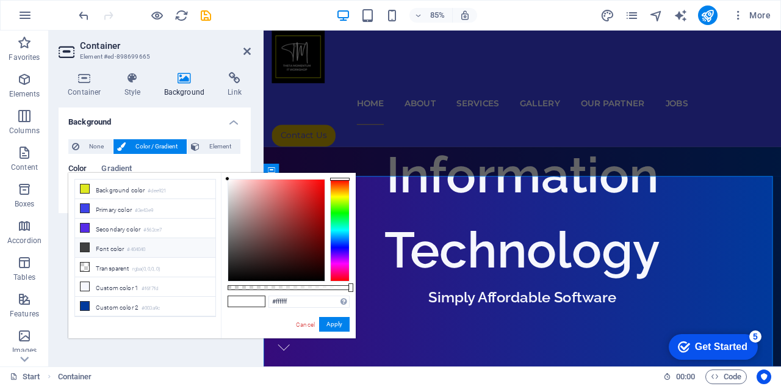
click at [102, 242] on li "Font color #404040" at bounding box center [145, 248] width 140 height 20
type input "#404040"
click at [337, 326] on button "Apply" at bounding box center [334, 324] width 30 height 15
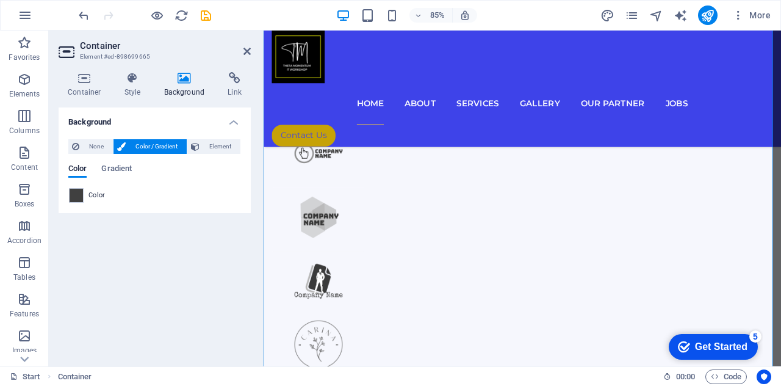
scroll to position [1150, 0]
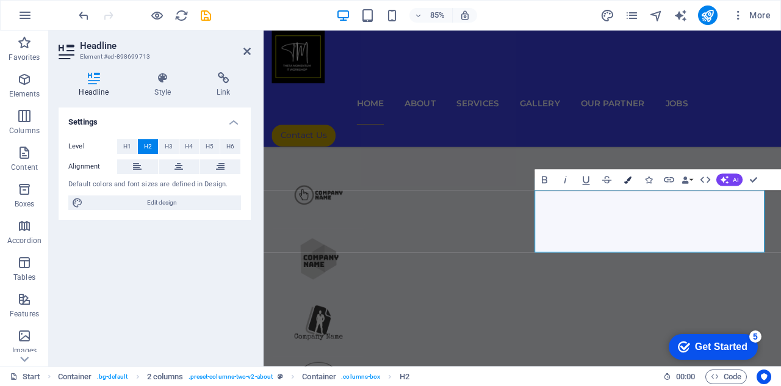
click at [627, 184] on button "Colors" at bounding box center [628, 180] width 20 height 21
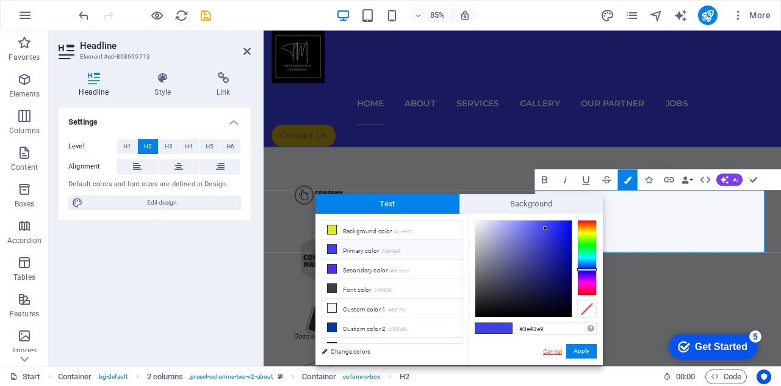
click at [555, 354] on link "Cancel" at bounding box center [552, 350] width 21 height 9
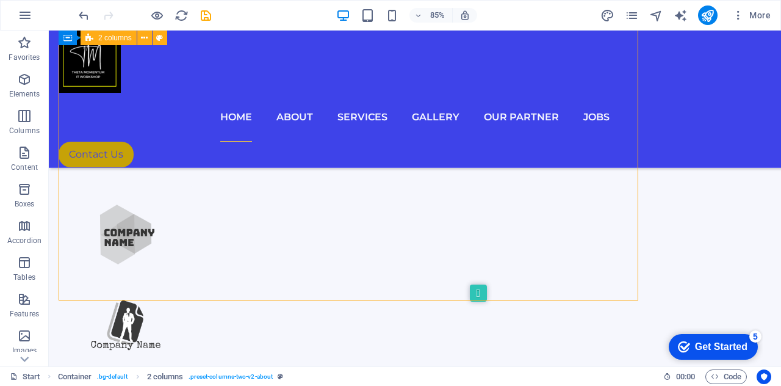
scroll to position [1020, 0]
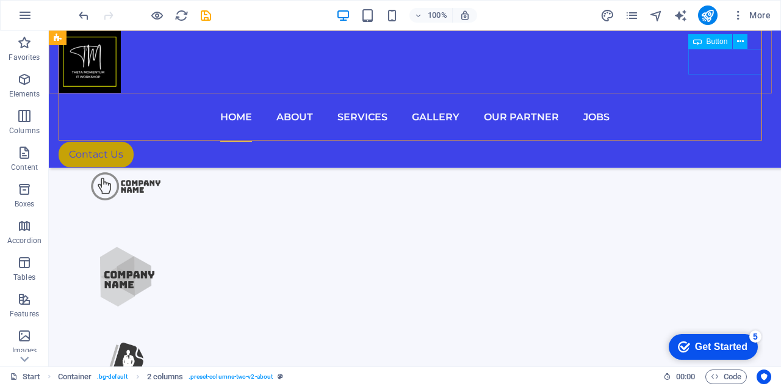
click at [743, 142] on div "Contact Us" at bounding box center [415, 155] width 712 height 26
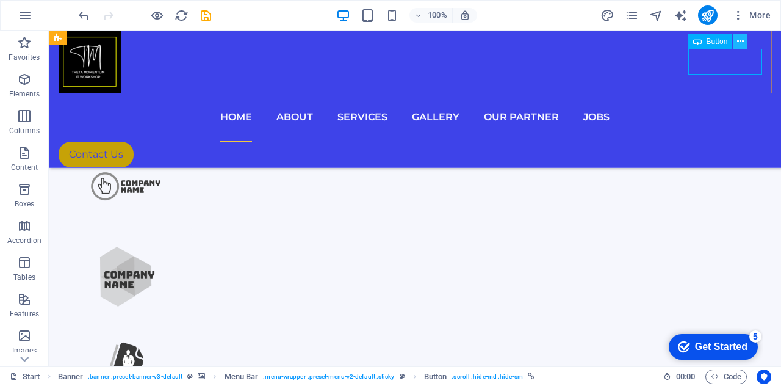
click at [738, 42] on icon at bounding box center [740, 41] width 7 height 13
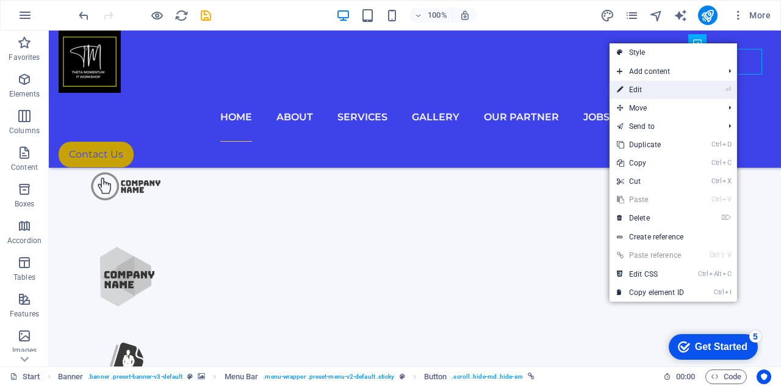
click at [677, 91] on link "⏎ Edit" at bounding box center [650, 90] width 82 height 18
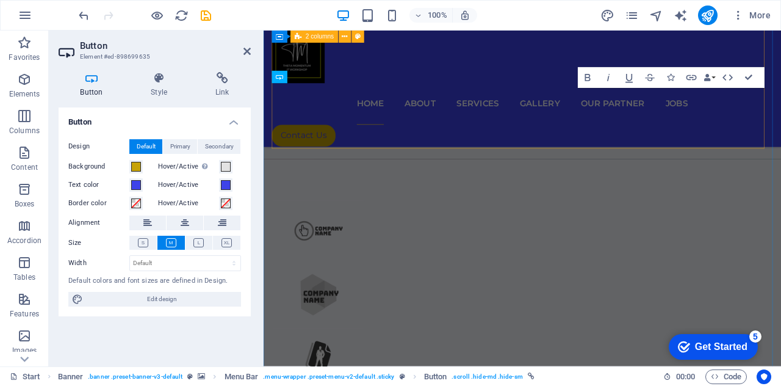
scroll to position [1150, 0]
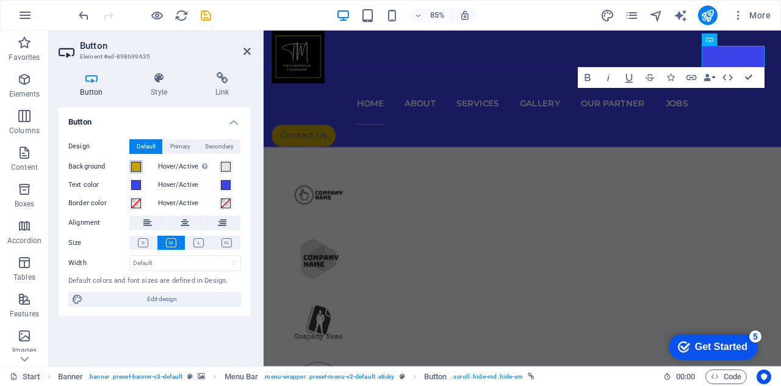
click at [137, 167] on span at bounding box center [136, 167] width 10 height 10
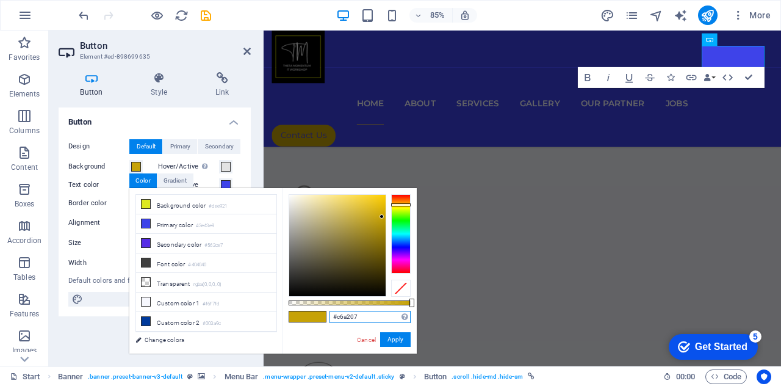
click at [363, 318] on input "#c6a207" at bounding box center [369, 316] width 81 height 12
click at [366, 339] on link "Cancel" at bounding box center [366, 339] width 21 height 9
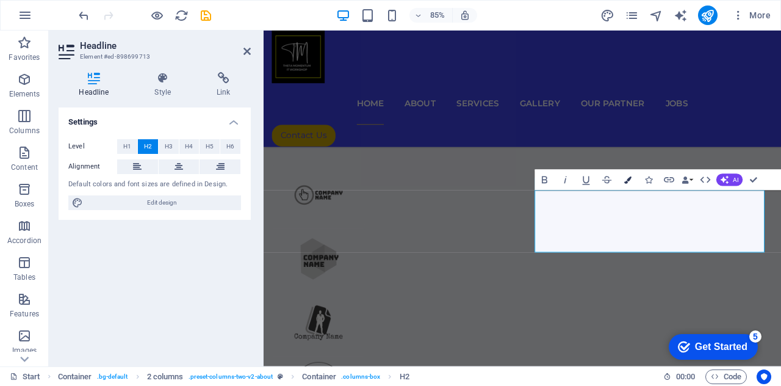
click at [629, 173] on button "Colors" at bounding box center [628, 180] width 20 height 21
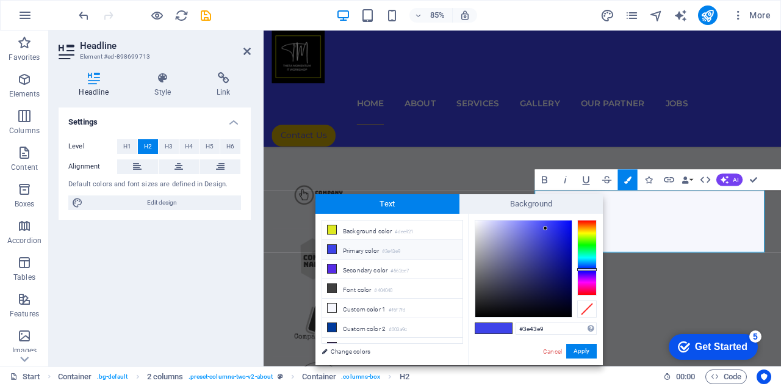
click at [552, 321] on div "#3e43e9 Supported formats #0852ed rgb(8, 82, 237) rgba(8, 82, 237, 90%) hsv(221…" at bounding box center [535, 377] width 135 height 328
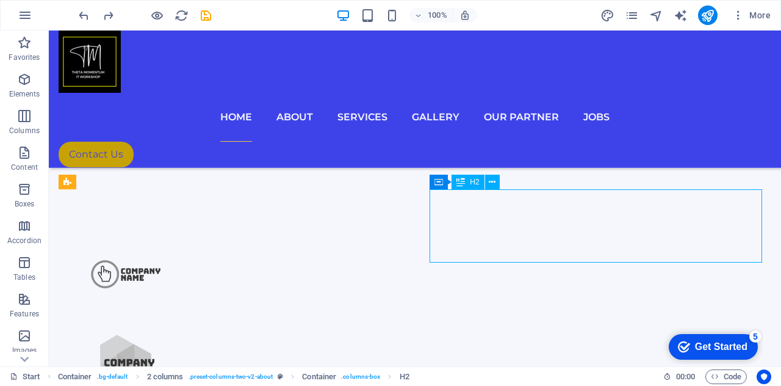
scroll to position [1150, 0]
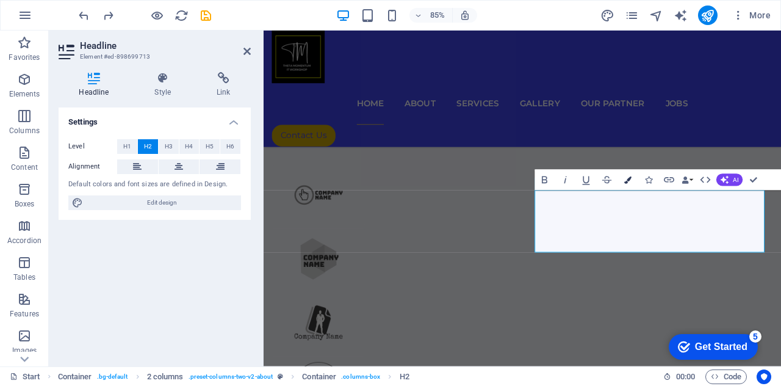
click at [625, 181] on icon "button" at bounding box center [627, 179] width 7 height 7
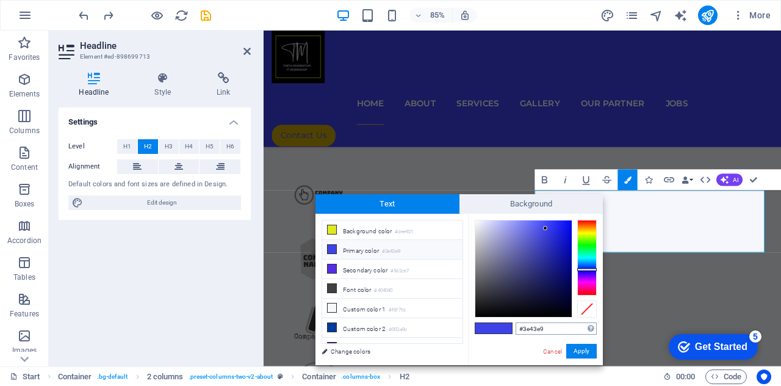
click at [556, 325] on input "#3e43e9" at bounding box center [555, 328] width 81 height 12
type input "#"
type input "#c6a207"
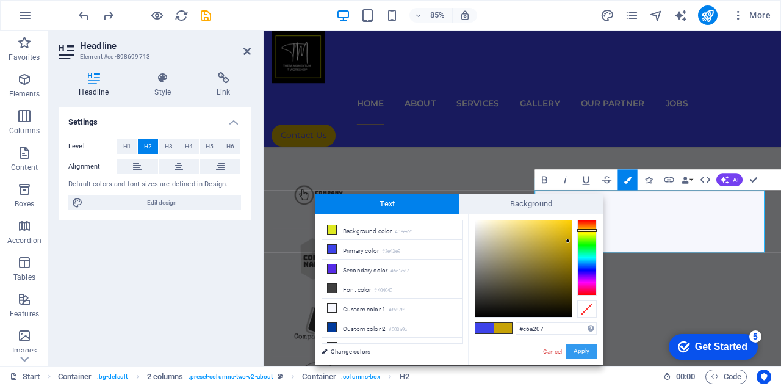
click at [587, 350] on button "Apply" at bounding box center [581, 350] width 30 height 15
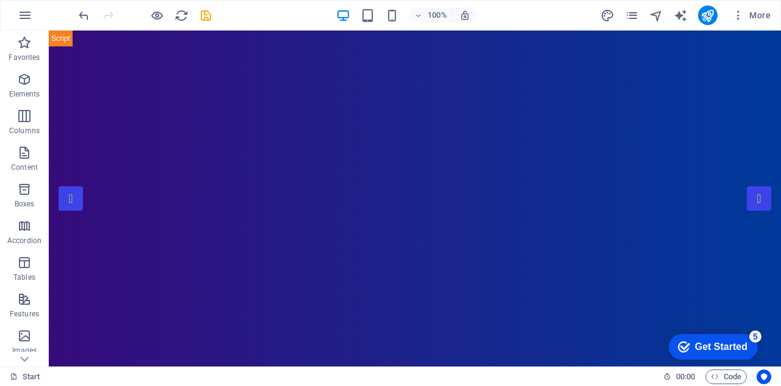
scroll to position [8, 0]
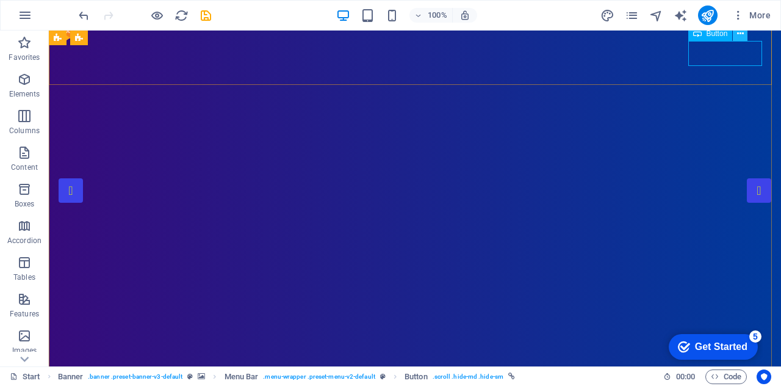
click at [739, 31] on icon at bounding box center [740, 33] width 7 height 13
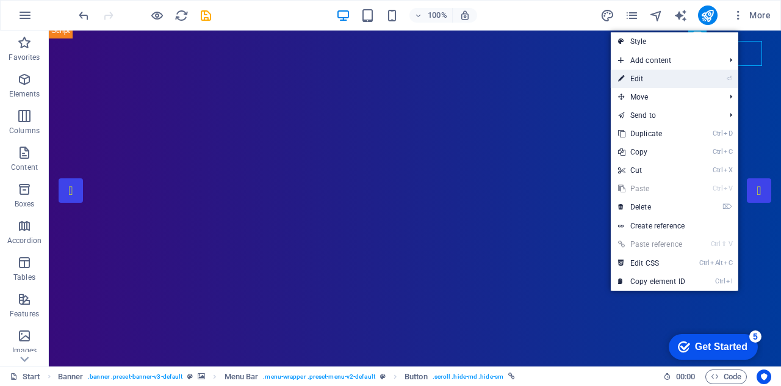
click at [671, 74] on link "⏎ Edit" at bounding box center [652, 79] width 82 height 18
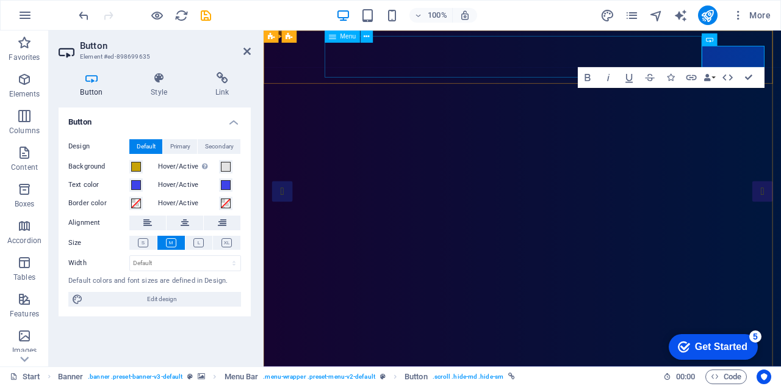
scroll to position [0, 0]
click at [138, 162] on span at bounding box center [136, 167] width 10 height 10
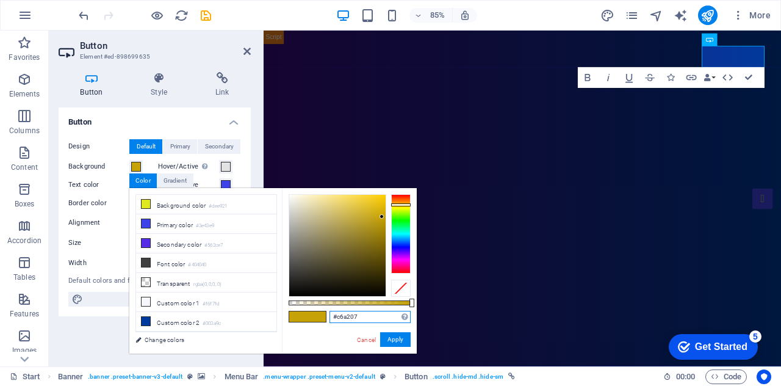
drag, startPoint x: 370, startPoint y: 322, endPoint x: 226, endPoint y: 331, distance: 144.9
click at [226, 331] on div "less Background color #dee921 Primary color #3e43e9 Secondary color #562ce7 Fon…" at bounding box center [272, 270] width 287 height 165
click at [399, 339] on button "Apply" at bounding box center [395, 339] width 30 height 15
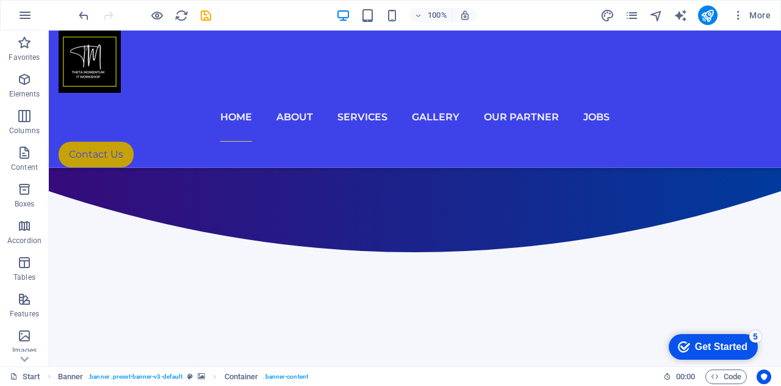
scroll to position [803, 0]
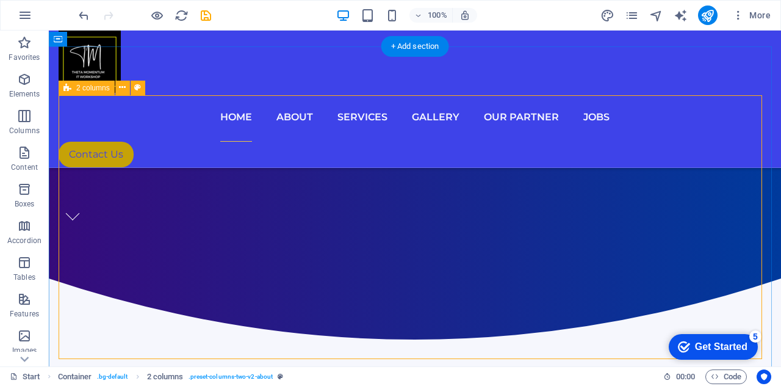
scroll to position [891, 0]
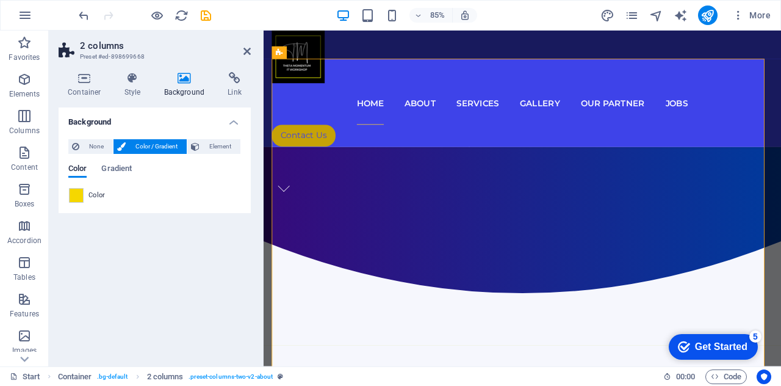
click at [99, 191] on span "Color" at bounding box center [96, 195] width 17 height 10
click at [81, 192] on span at bounding box center [76, 194] width 13 height 13
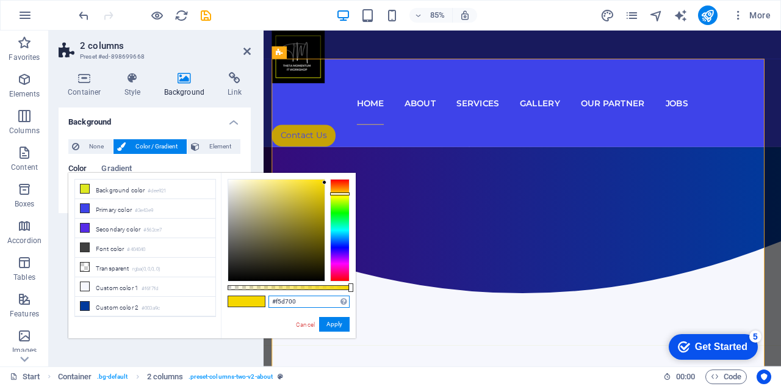
click at [318, 297] on input "#f5d700" at bounding box center [308, 301] width 81 height 12
click at [307, 323] on link "Cancel" at bounding box center [305, 324] width 21 height 9
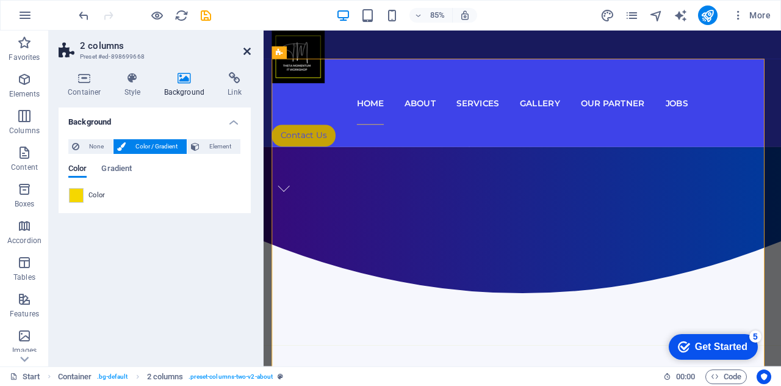
click at [247, 54] on icon at bounding box center [246, 51] width 7 height 10
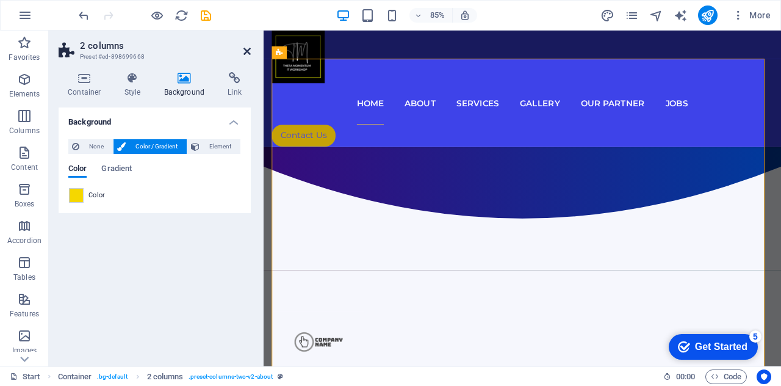
scroll to position [803, 0]
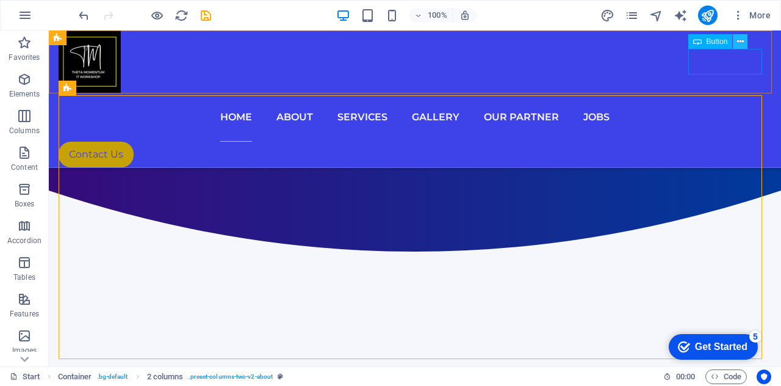
click at [739, 48] on icon at bounding box center [740, 41] width 7 height 13
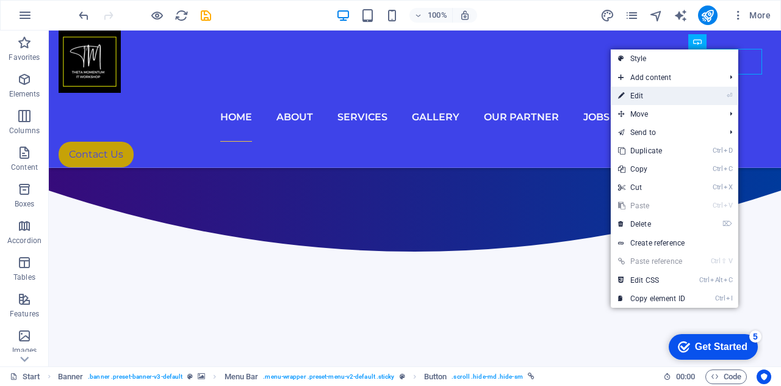
click at [642, 96] on link "⏎ Edit" at bounding box center [652, 96] width 82 height 18
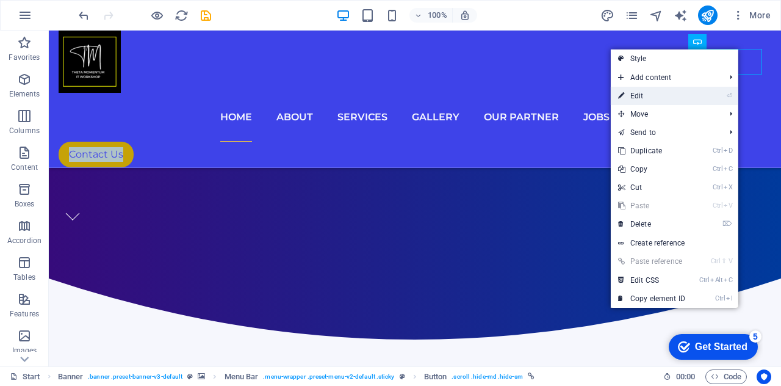
scroll to position [891, 0]
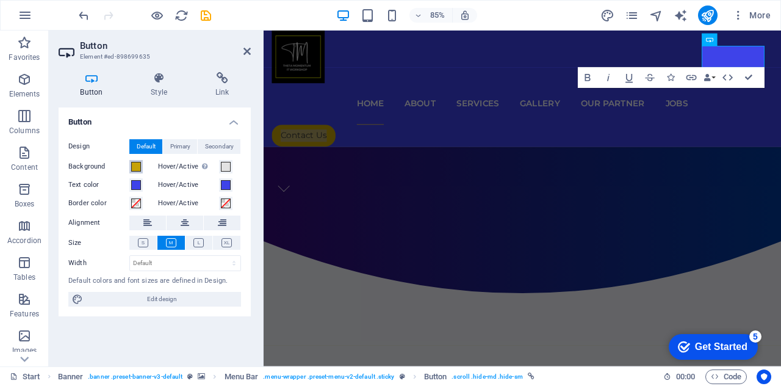
click at [138, 167] on span at bounding box center [136, 167] width 10 height 10
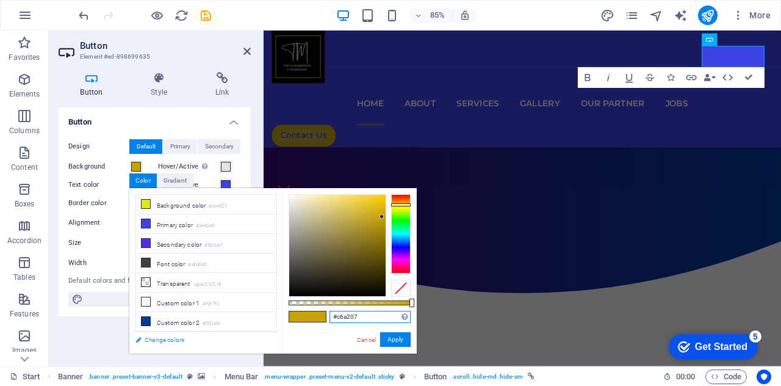
drag, startPoint x: 370, startPoint y: 314, endPoint x: 165, endPoint y: 332, distance: 205.7
click at [165, 332] on div "less Background color #dee921 Primary color #3e43e9 Secondary color #562ce7 Fon…" at bounding box center [272, 270] width 287 height 165
paste input "f5d700"
type input "#f5d700"
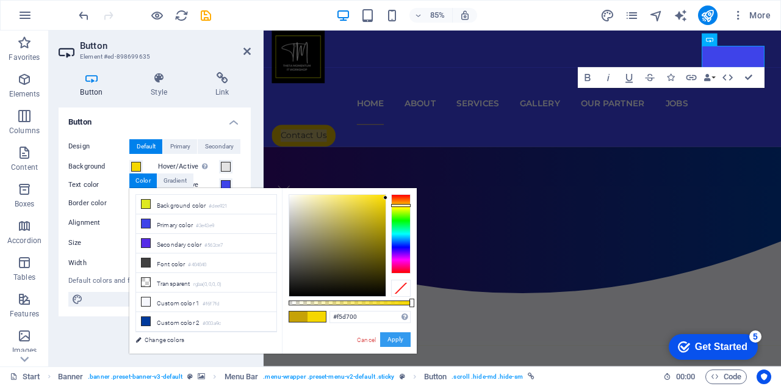
click at [394, 337] on button "Apply" at bounding box center [395, 339] width 30 height 15
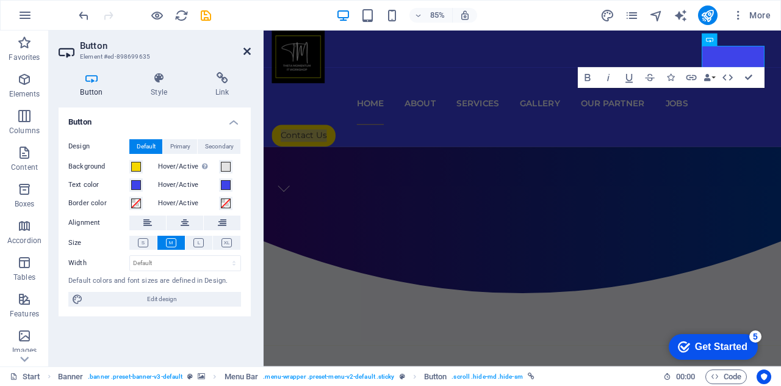
click at [250, 51] on icon at bounding box center [246, 51] width 7 height 10
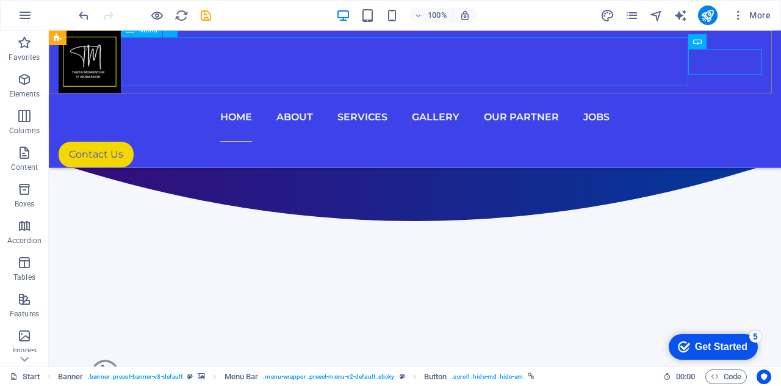
click at [651, 93] on nav "Home About Services Gallery Our Partner Jobs" at bounding box center [415, 117] width 712 height 49
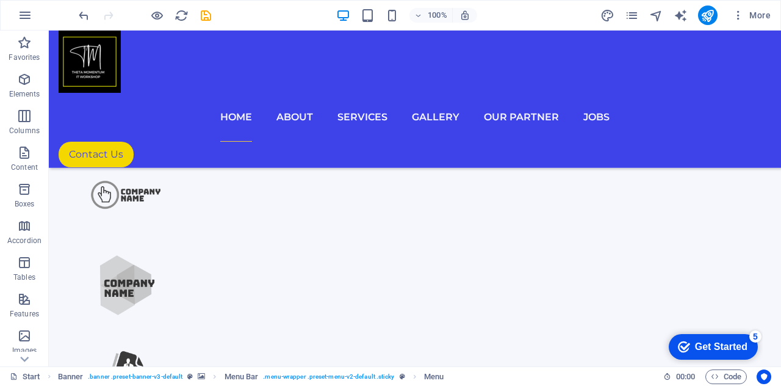
scroll to position [1077, 0]
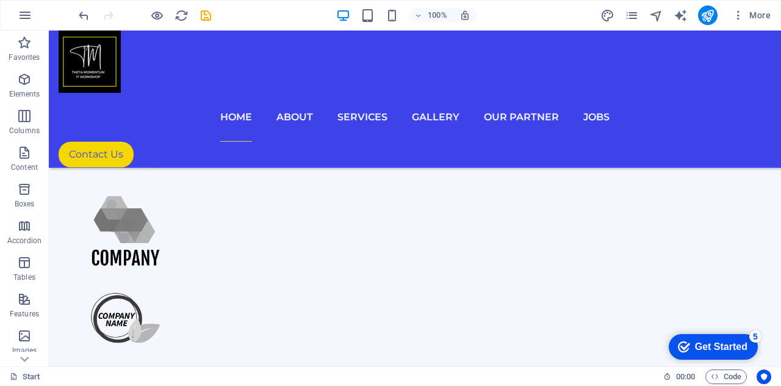
scroll to position [1403, 0]
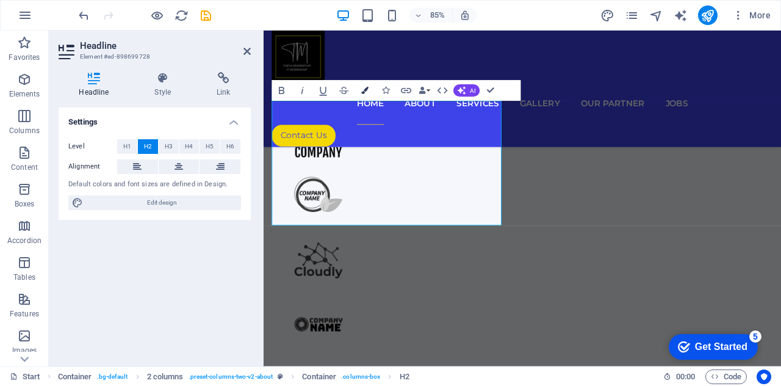
click at [366, 87] on icon "button" at bounding box center [364, 90] width 7 height 7
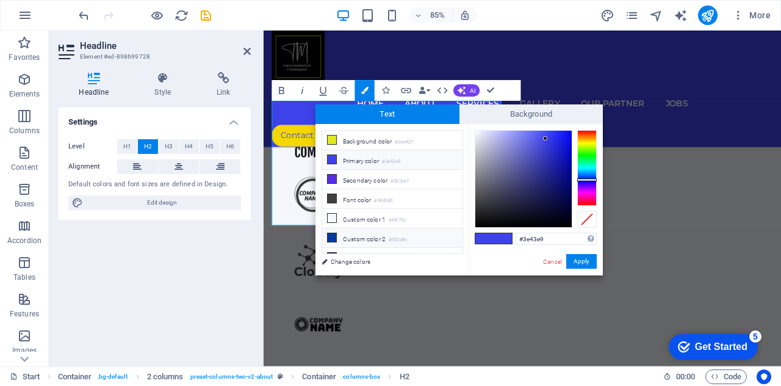
drag, startPoint x: 549, startPoint y: 235, endPoint x: 376, endPoint y: 235, distance: 173.2
click at [376, 235] on div "less Background color #dee921 Primary color #3e43e9 Secondary color #562ce7 Fon…" at bounding box center [458, 199] width 287 height 151
type input "#f5d700"
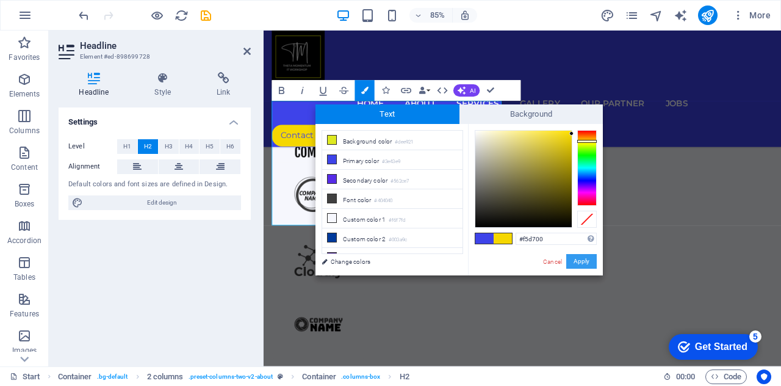
click at [575, 264] on button "Apply" at bounding box center [581, 261] width 30 height 15
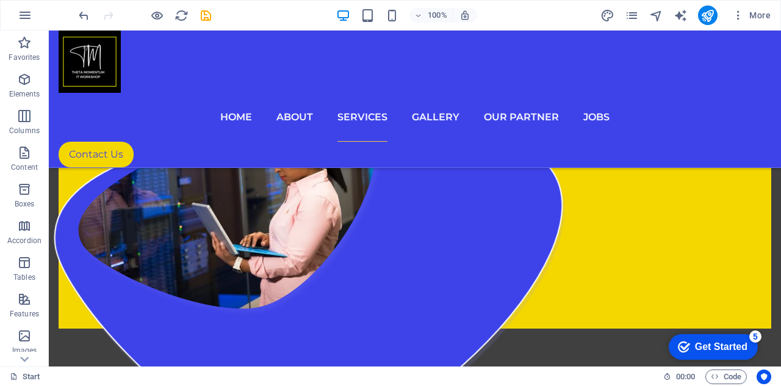
scroll to position [2326, 0]
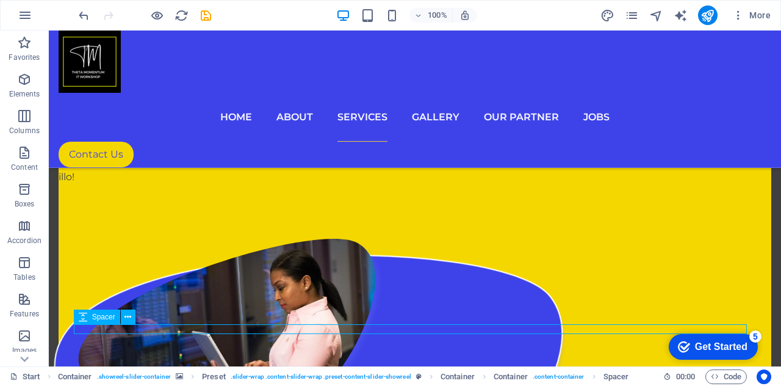
scroll to position [2597, 0]
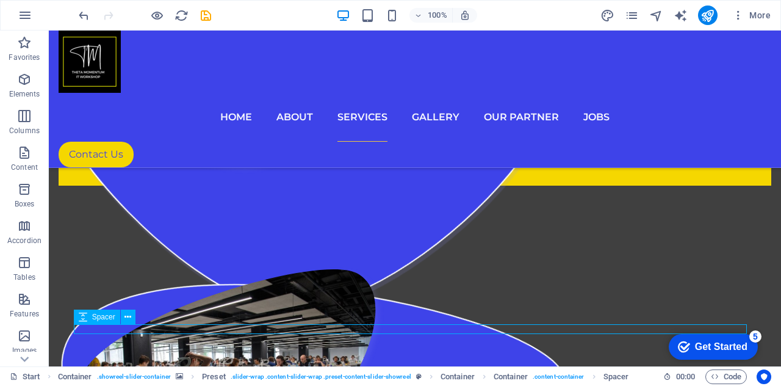
select select "px"
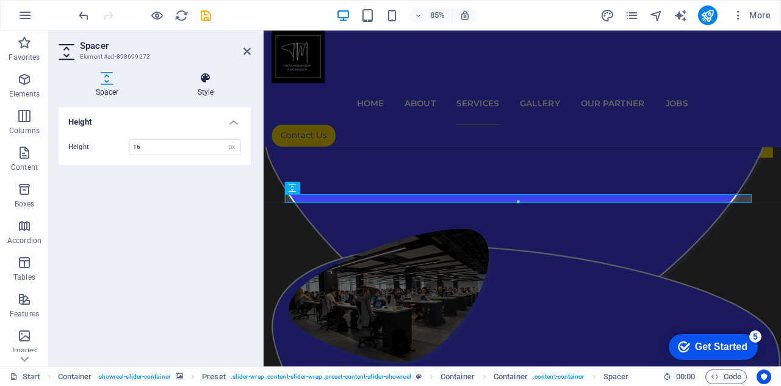
click at [203, 79] on icon at bounding box center [205, 78] width 90 height 12
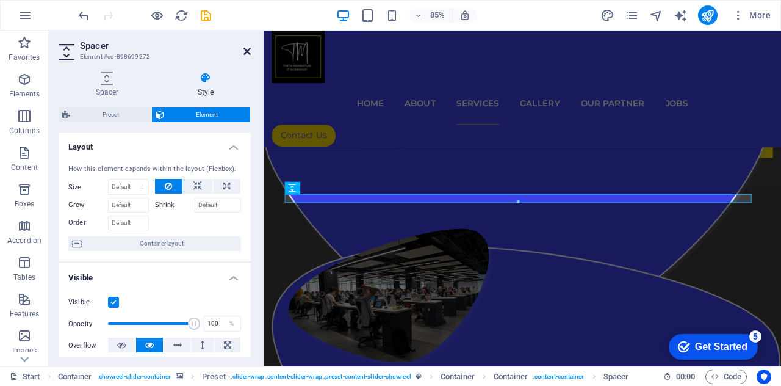
click at [248, 52] on icon at bounding box center [246, 51] width 7 height 10
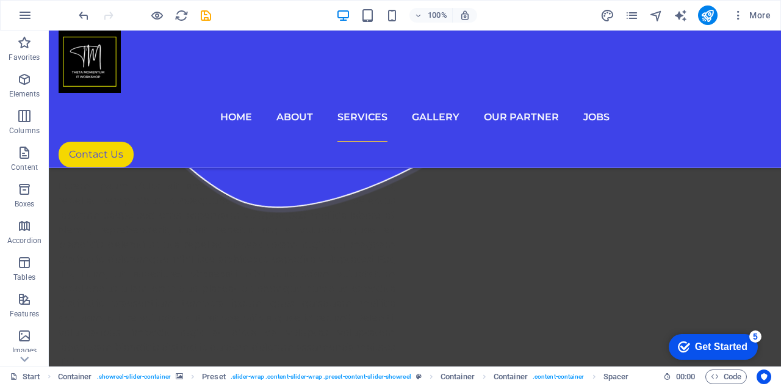
scroll to position [2878, 0]
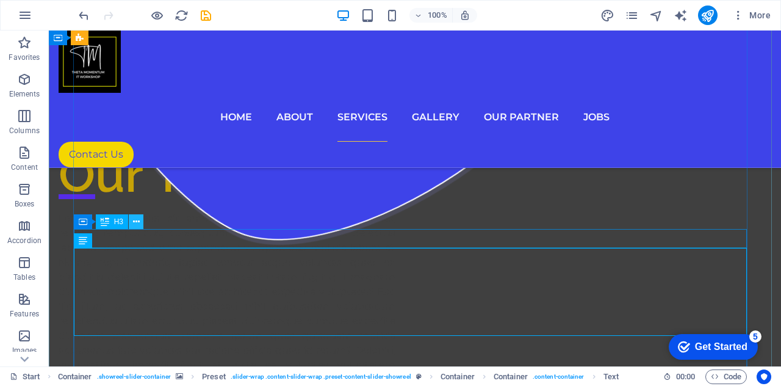
click at [138, 220] on icon at bounding box center [136, 221] width 7 height 13
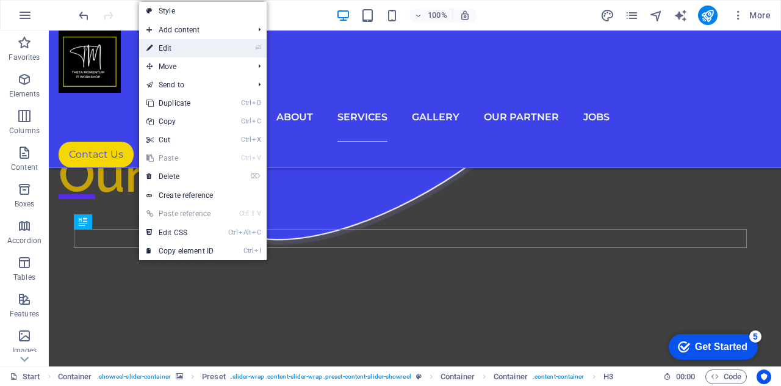
click at [196, 49] on link "⏎ Edit" at bounding box center [180, 48] width 82 height 18
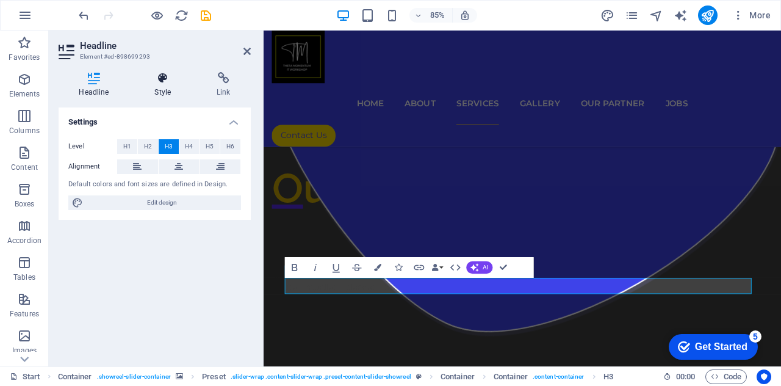
click at [171, 91] on h4 "Style" at bounding box center [165, 85] width 62 height 26
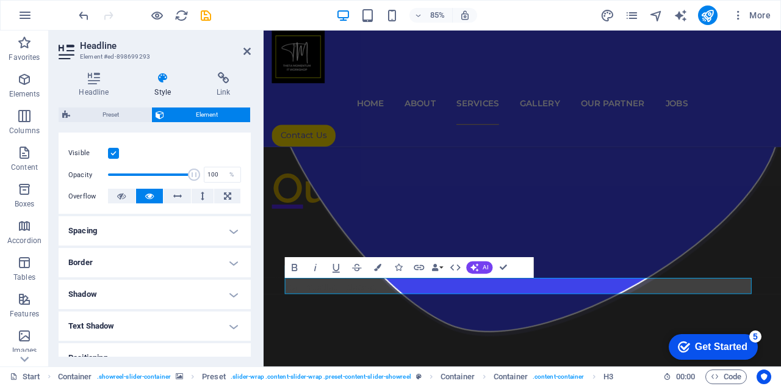
scroll to position [0, 0]
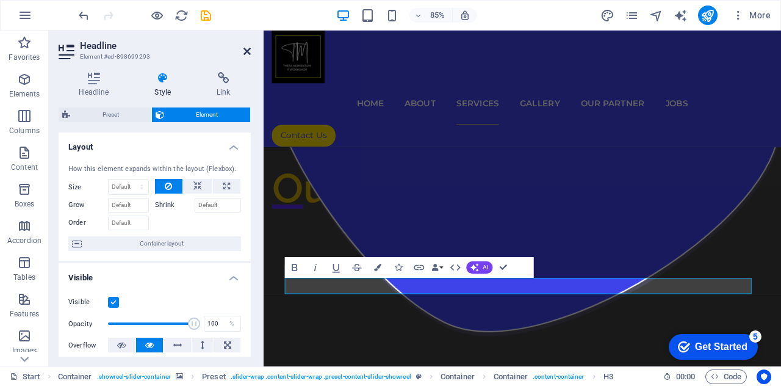
click at [249, 52] on icon at bounding box center [246, 51] width 7 height 10
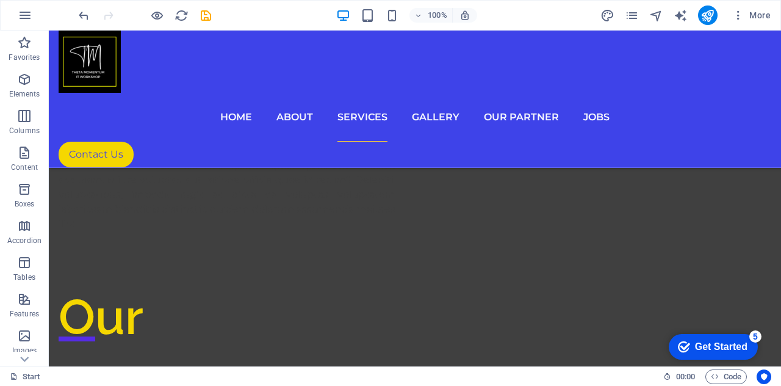
scroll to position [2983, 0]
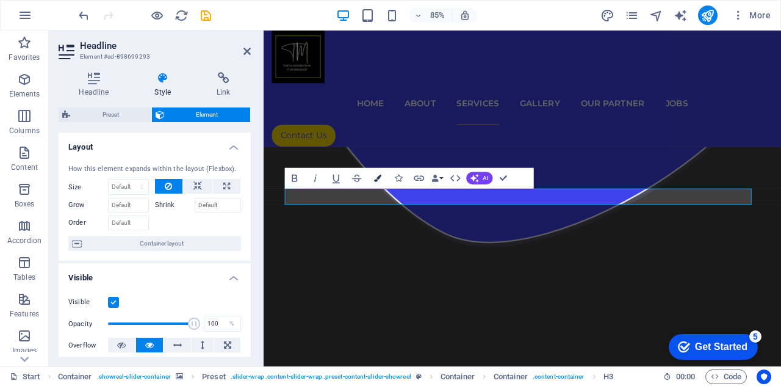
click at [382, 181] on button "Colors" at bounding box center [378, 178] width 20 height 21
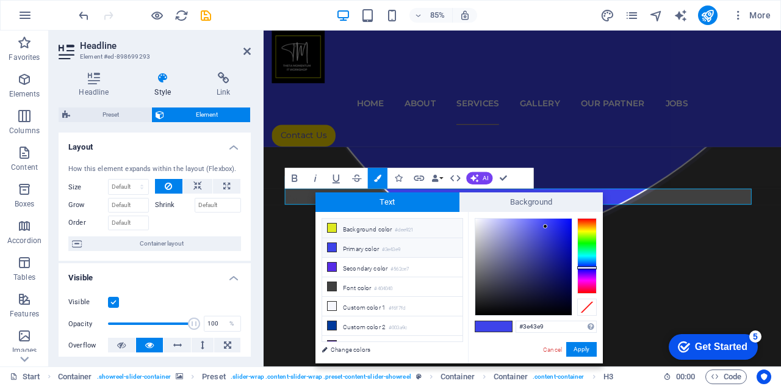
click at [381, 231] on li "Background color #dee921" at bounding box center [392, 228] width 140 height 20
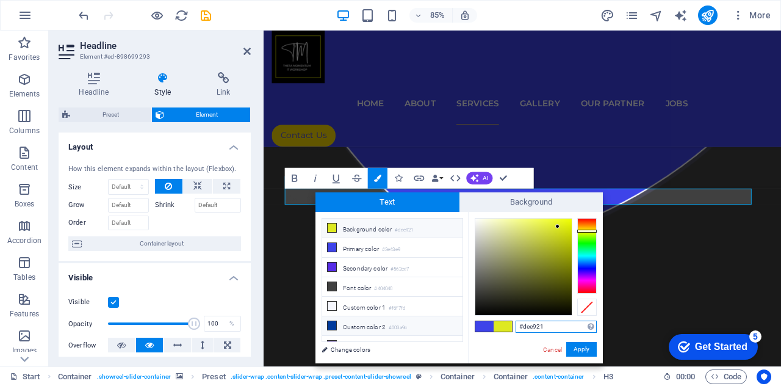
drag, startPoint x: 568, startPoint y: 329, endPoint x: 428, endPoint y: 328, distance: 139.7
click at [428, 328] on div "less Background color #dee921 Primary color #3e43e9 Secondary color #562ce7 Fon…" at bounding box center [458, 287] width 287 height 151
paste input "f5d700"
type input "#f5d700"
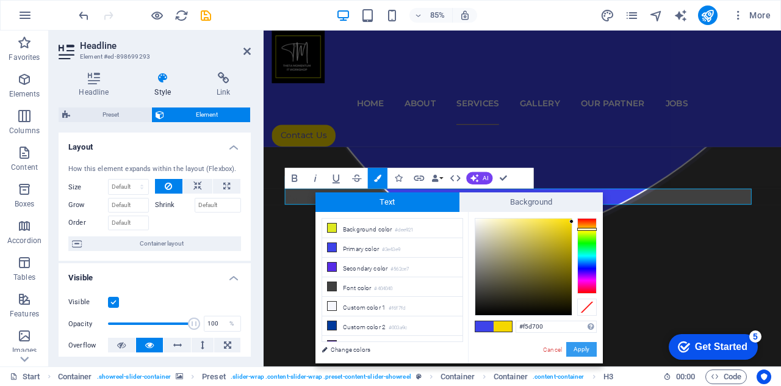
click at [577, 346] on button "Apply" at bounding box center [581, 349] width 30 height 15
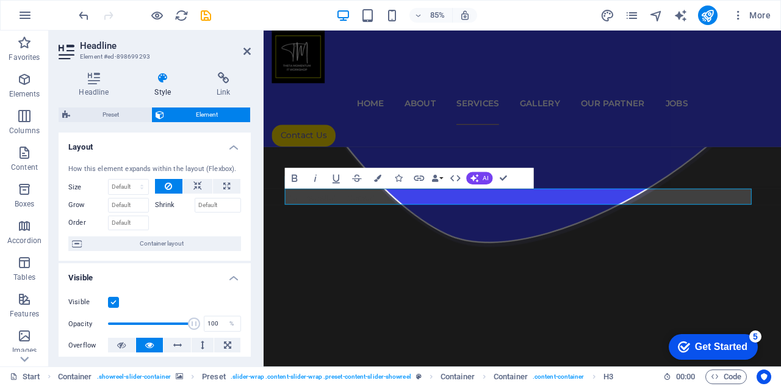
click at [501, 29] on div "85% More" at bounding box center [391, 15] width 780 height 29
click at [520, 12] on div "85% More" at bounding box center [425, 15] width 699 height 20
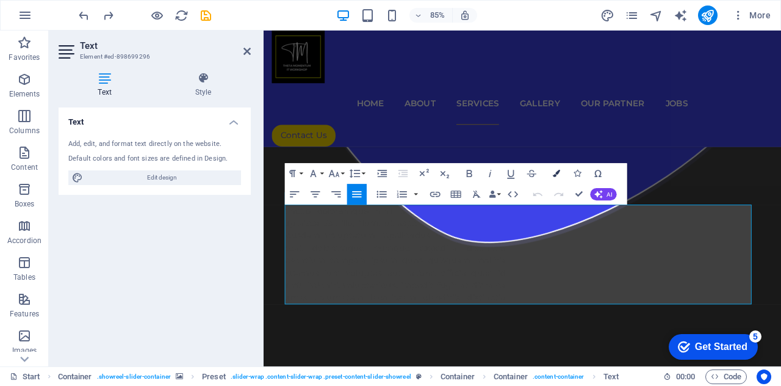
click at [556, 176] on icon "button" at bounding box center [556, 173] width 7 height 7
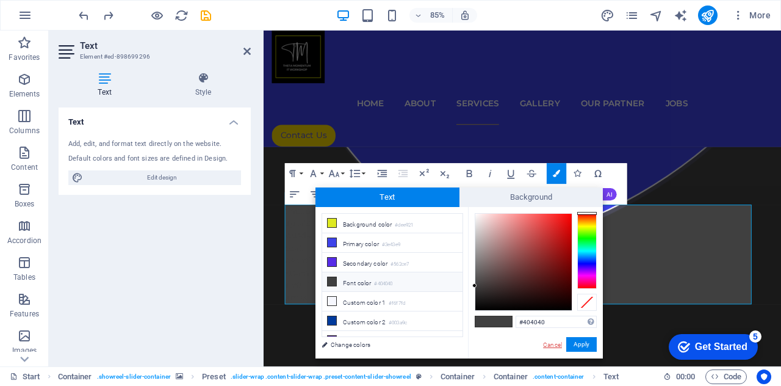
click at [553, 346] on link "Cancel" at bounding box center [552, 344] width 21 height 9
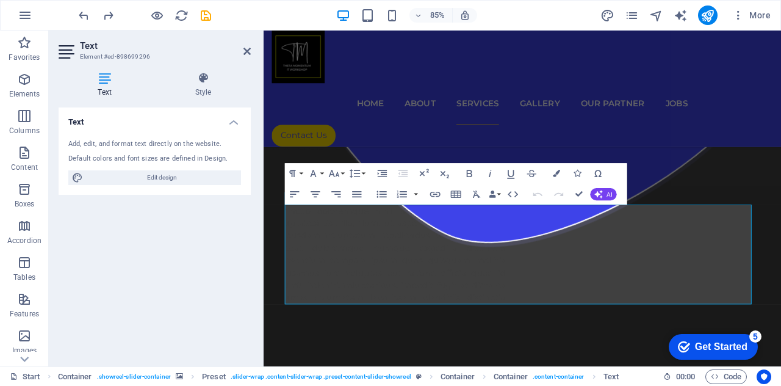
click at [201, 237] on div "Text Add, edit, and format text directly on the website. Default colors and fon…" at bounding box center [155, 231] width 192 height 249
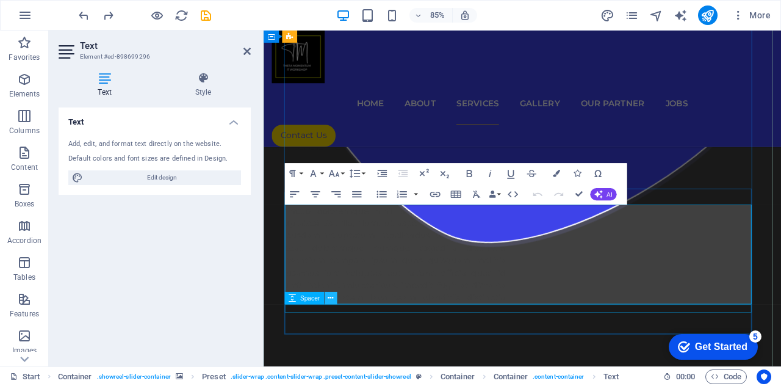
click at [329, 295] on icon at bounding box center [330, 298] width 5 height 11
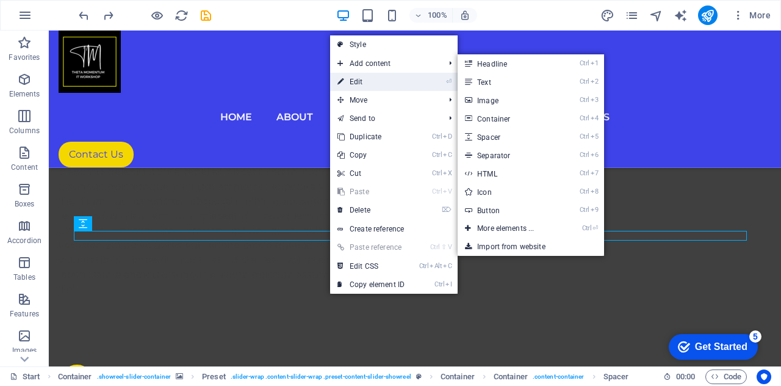
click at [373, 84] on link "⏎ Edit" at bounding box center [371, 82] width 82 height 18
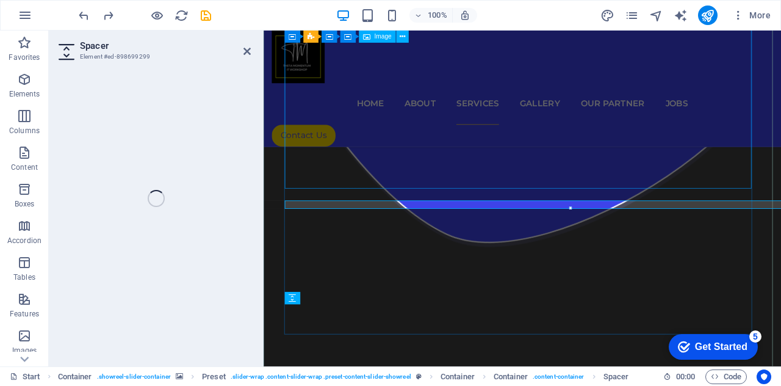
select select "px"
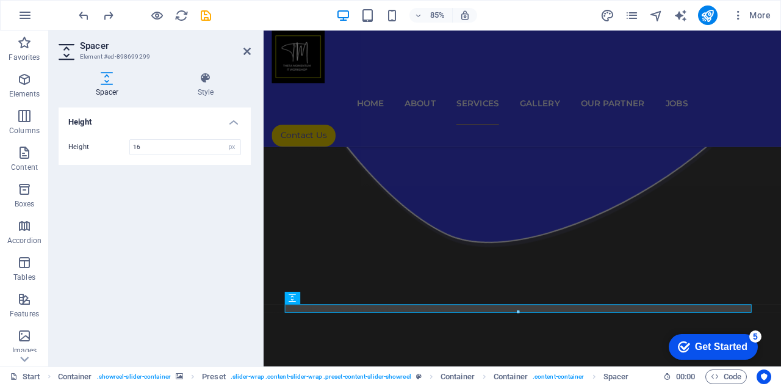
click at [102, 92] on h4 "Spacer" at bounding box center [110, 85] width 102 height 26
click at [242, 45] on h2 "Spacer" at bounding box center [165, 45] width 171 height 11
click at [246, 50] on icon at bounding box center [246, 51] width 7 height 10
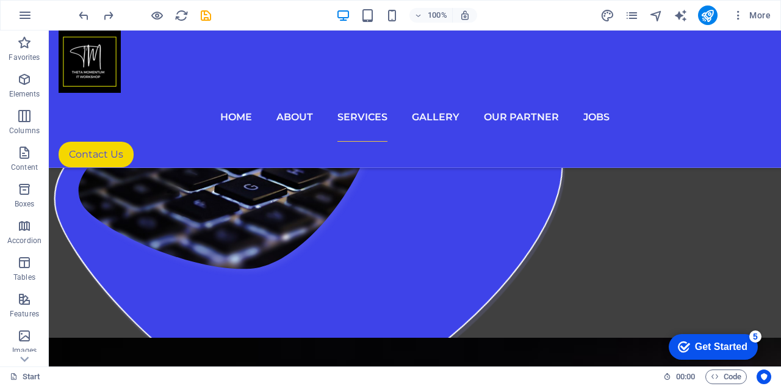
scroll to position [3518, 0]
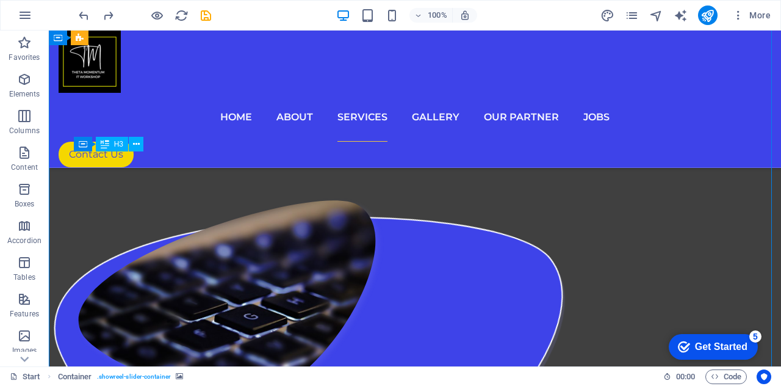
drag, startPoint x: 730, startPoint y: 152, endPoint x: 680, endPoint y: 164, distance: 51.5
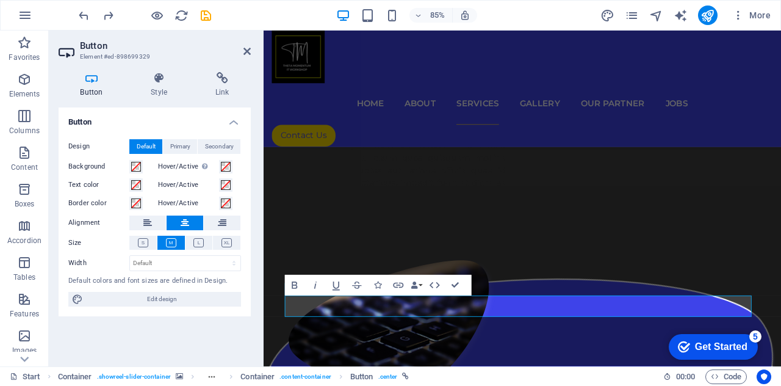
click at [253, 47] on aside "Button Element #ed-898699329 Button Style Link Button Design Default Primary Se…" at bounding box center [156, 197] width 215 height 335
click at [244, 52] on icon at bounding box center [246, 51] width 7 height 10
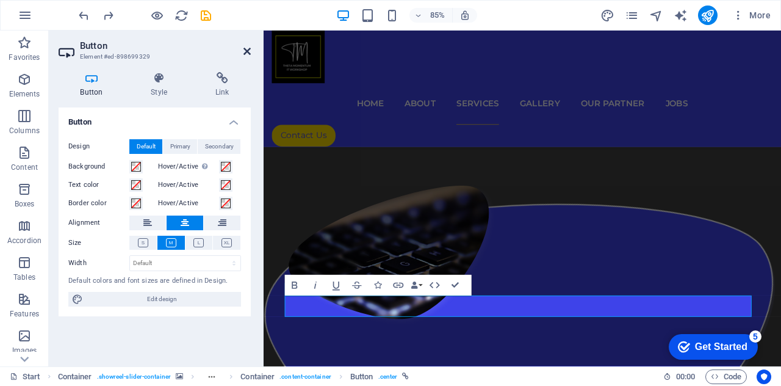
scroll to position [3549, 0]
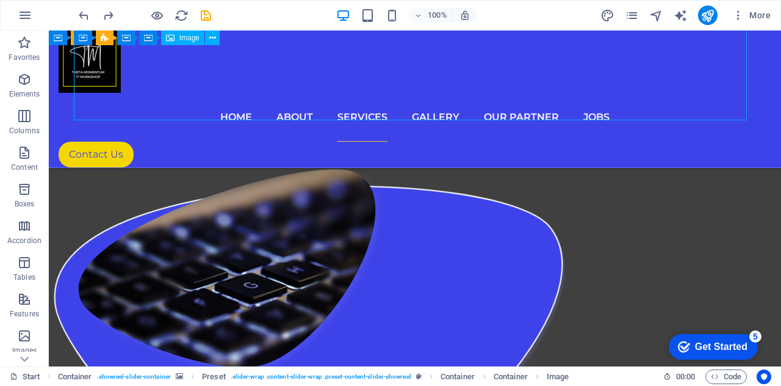
select select "%"
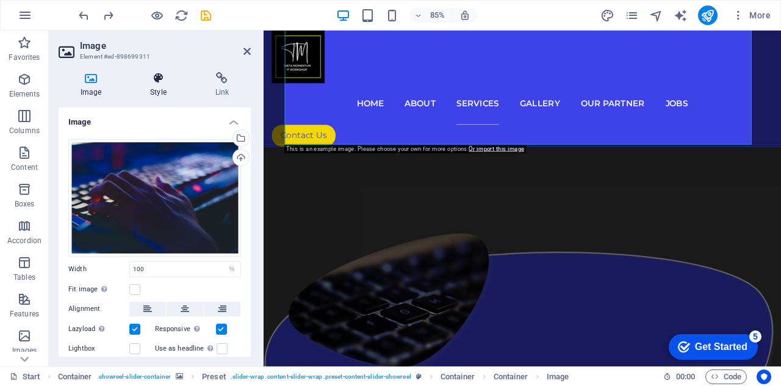
click at [152, 83] on icon at bounding box center [158, 78] width 60 height 12
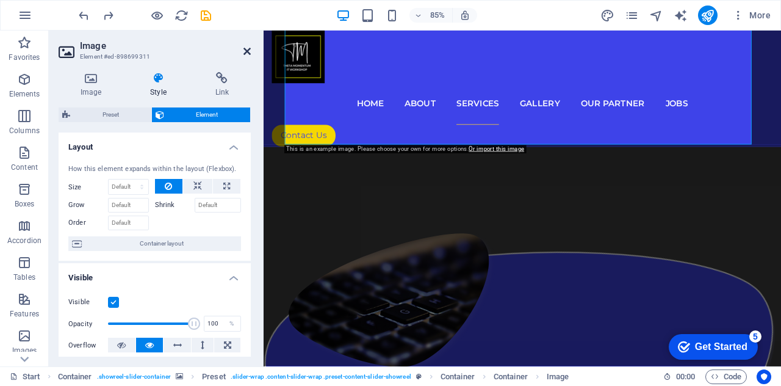
click at [248, 52] on icon at bounding box center [246, 51] width 7 height 10
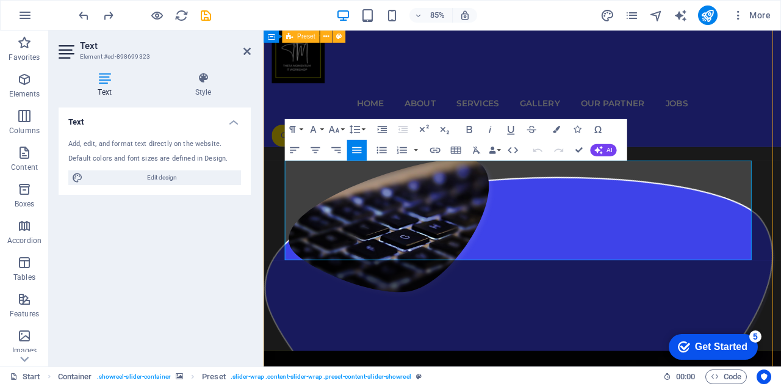
scroll to position [3505, 0]
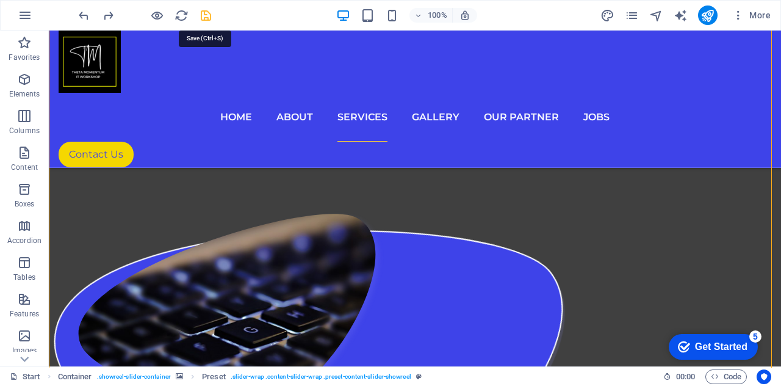
click at [206, 15] on icon "save" at bounding box center [206, 16] width 14 height 14
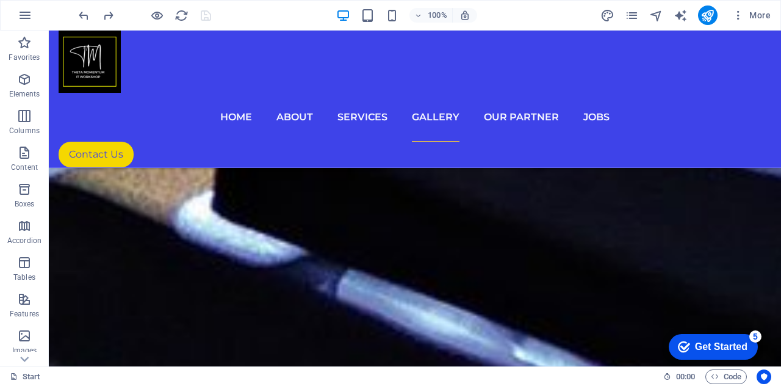
scroll to position [5681, 0]
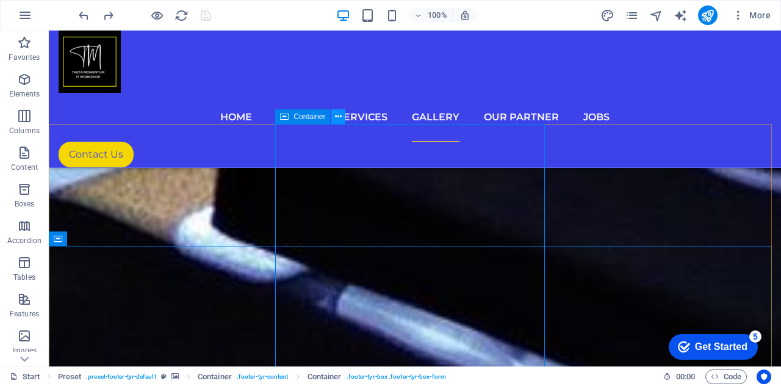
click at [335, 115] on icon at bounding box center [338, 116] width 7 height 13
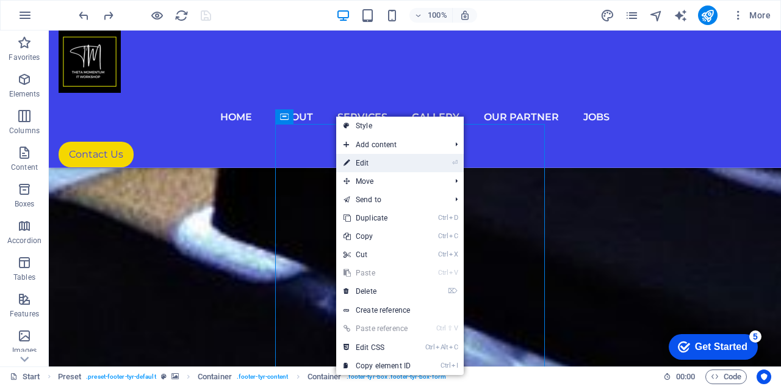
click at [381, 161] on link "⏎ Edit" at bounding box center [377, 163] width 82 height 18
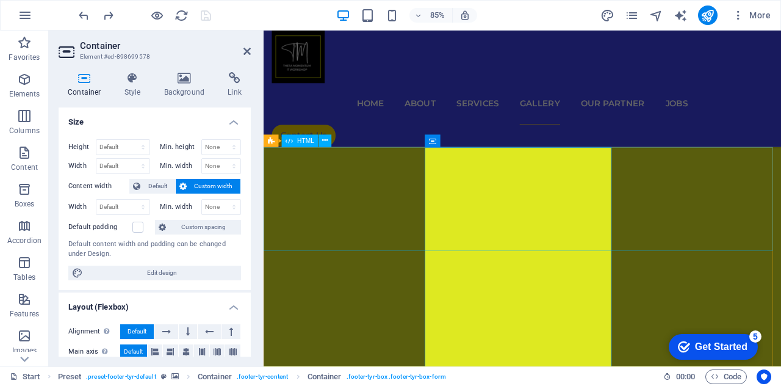
scroll to position [5747, 0]
click at [196, 79] on icon at bounding box center [184, 78] width 59 height 12
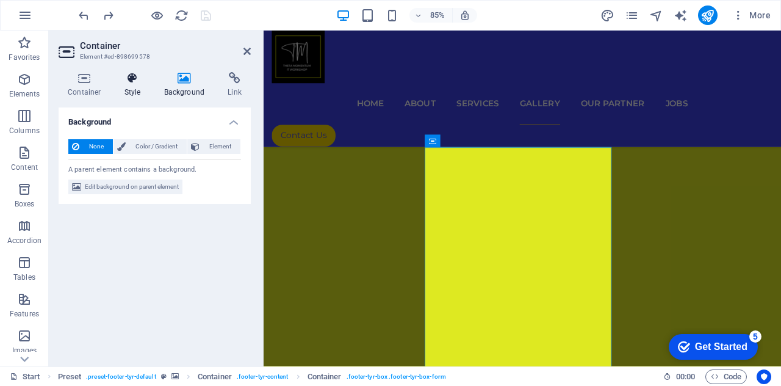
click at [135, 81] on icon at bounding box center [132, 78] width 35 height 12
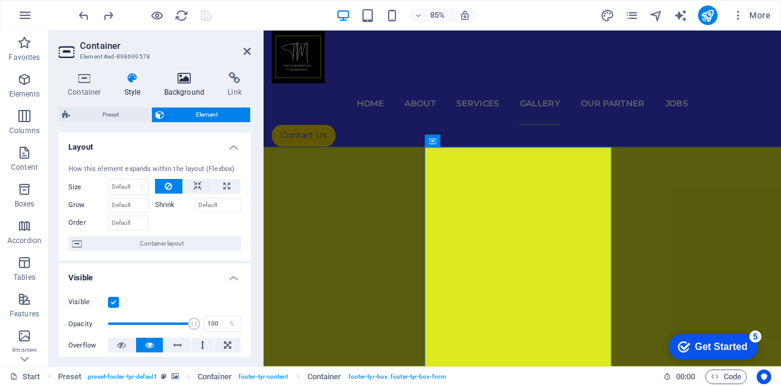
click at [176, 83] on icon at bounding box center [184, 78] width 59 height 12
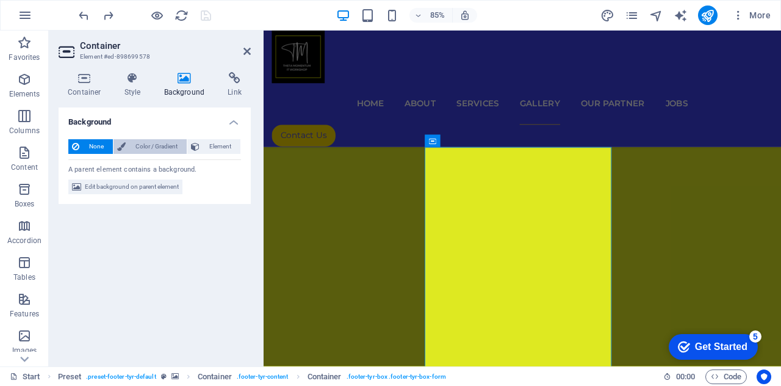
click at [160, 147] on span "Color / Gradient" at bounding box center [156, 146] width 54 height 15
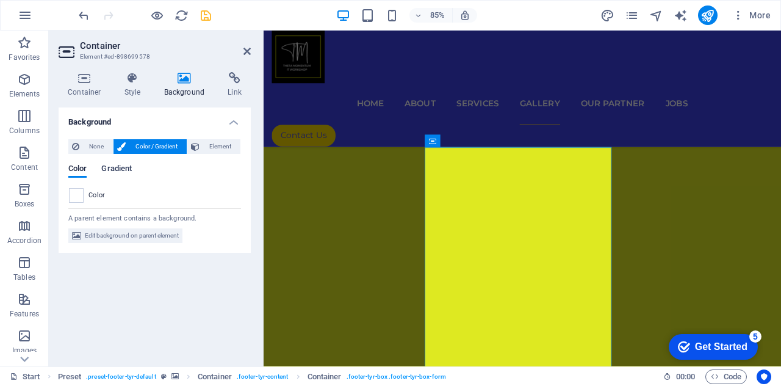
click at [116, 168] on span "Gradient" at bounding box center [116, 169] width 30 height 17
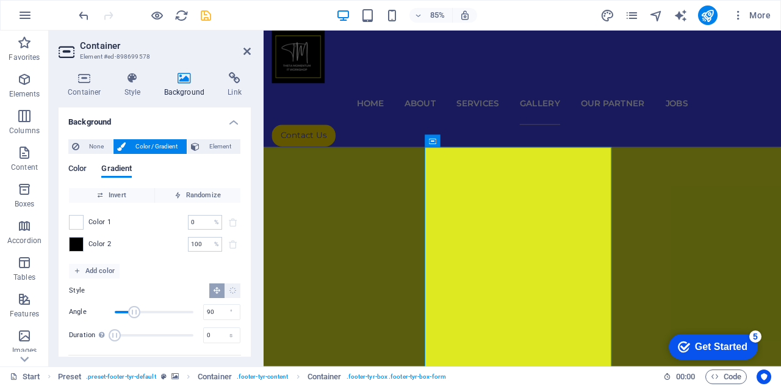
click at [85, 171] on span "Color" at bounding box center [77, 169] width 18 height 17
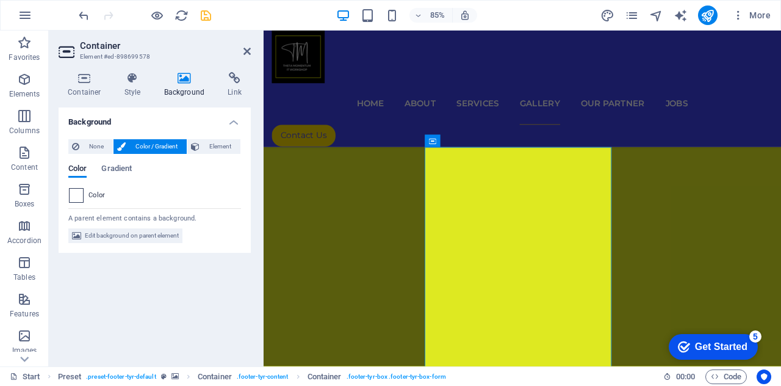
click at [75, 196] on span at bounding box center [76, 194] width 13 height 13
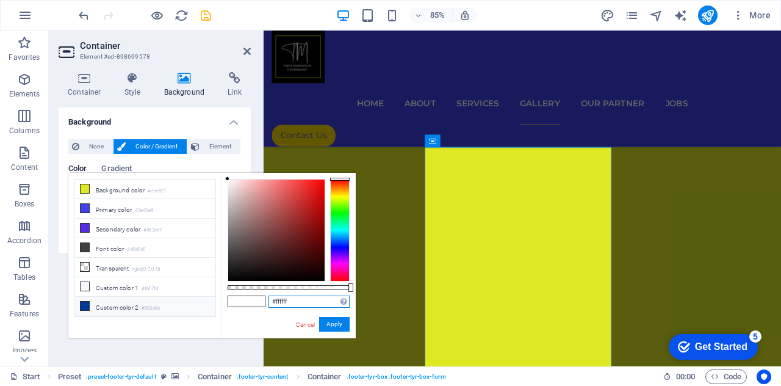
drag, startPoint x: 298, startPoint y: 304, endPoint x: 187, endPoint y: 291, distance: 111.2
click at [187, 291] on div "less Background color #dee921 Primary color #3e43e9 Secondary color #562ce7 Fon…" at bounding box center [211, 255] width 287 height 165
paste input "5d700"
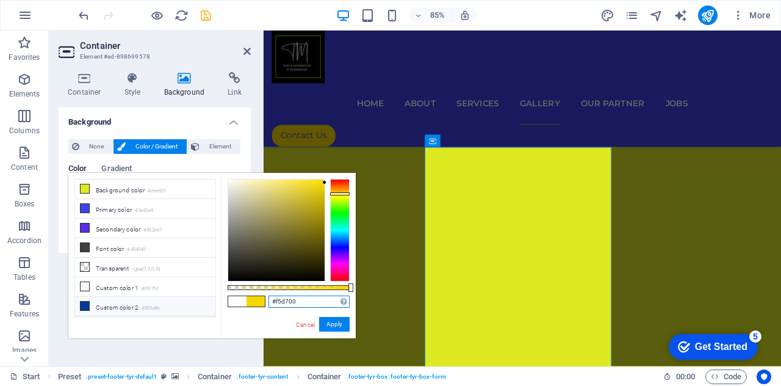
type input "#f5d700"
click at [337, 318] on button "Apply" at bounding box center [334, 324] width 30 height 15
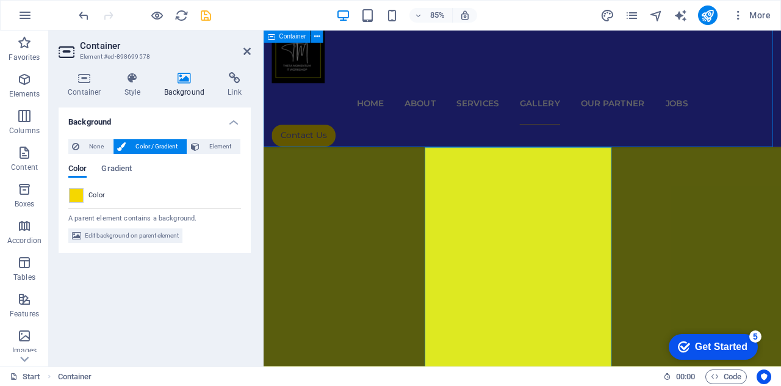
scroll to position [5235, 0]
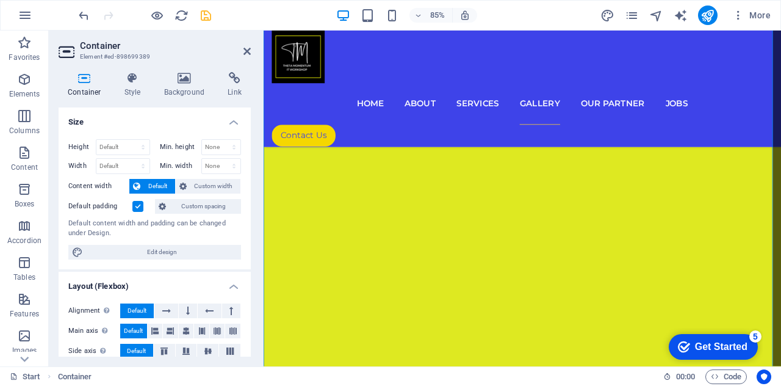
scroll to position [5213, 0]
click at [183, 80] on icon at bounding box center [184, 78] width 59 height 12
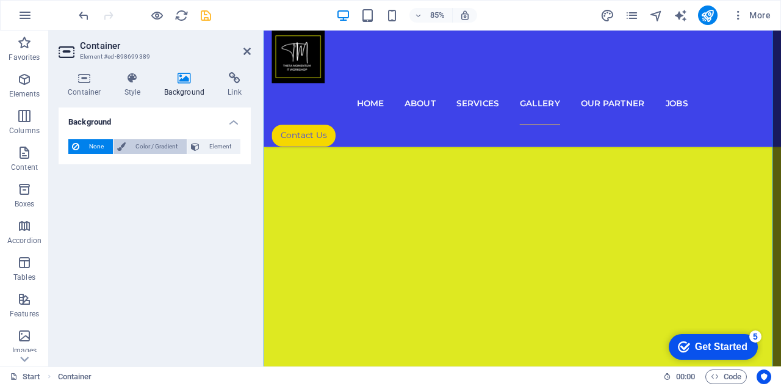
click at [156, 147] on span "Color / Gradient" at bounding box center [156, 146] width 54 height 15
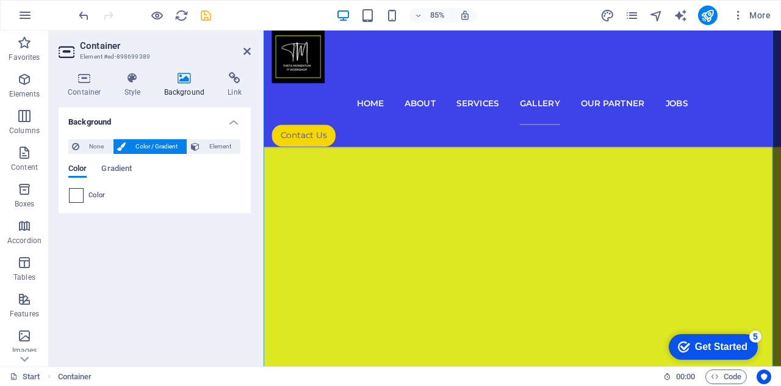
click at [72, 191] on span at bounding box center [76, 194] width 13 height 13
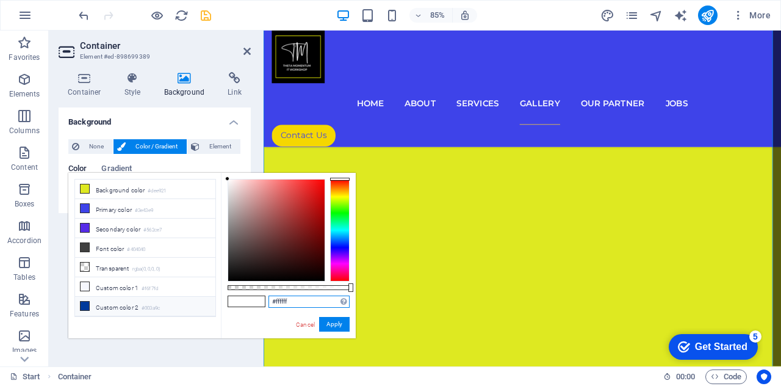
drag, startPoint x: 298, startPoint y: 302, endPoint x: 150, endPoint y: 291, distance: 148.0
click at [150, 291] on div "less Background color #dee921 Primary color #3e43e9 Secondary color #562ce7 Fon…" at bounding box center [211, 255] width 287 height 165
paste input "5d700"
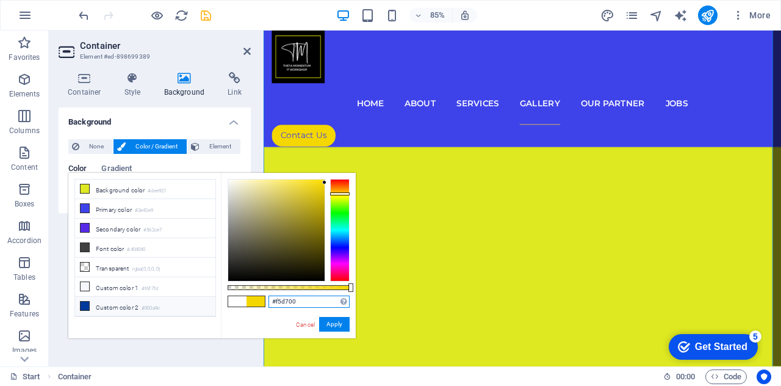
type input "#f5d700"
click at [332, 325] on button "Apply" at bounding box center [334, 324] width 30 height 15
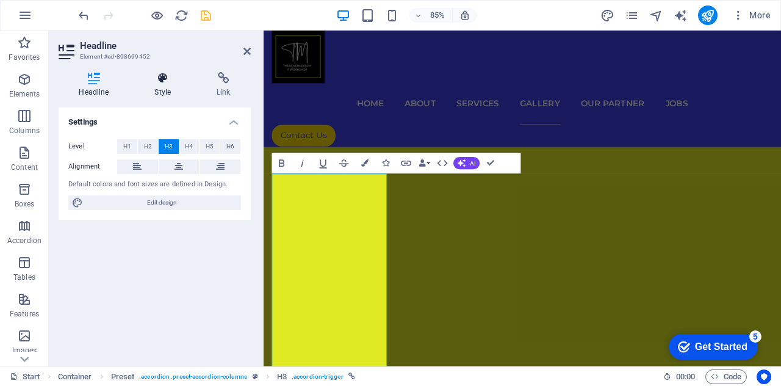
click at [163, 85] on h4 "Style" at bounding box center [165, 85] width 62 height 26
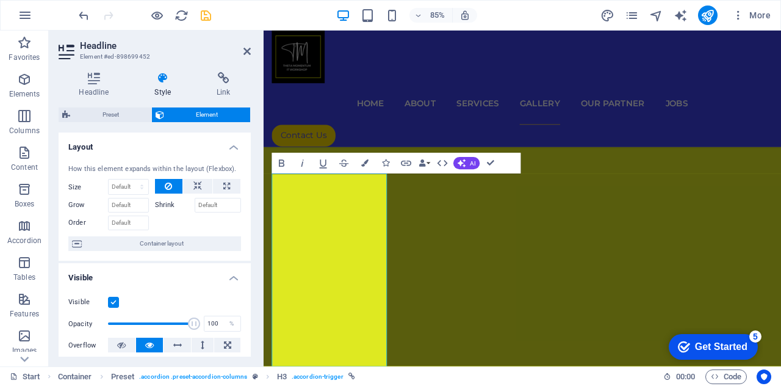
drag, startPoint x: 251, startPoint y: 213, endPoint x: 250, endPoint y: 238, distance: 25.6
click at [251, 253] on div "Headline Style Link Settings Level H1 H2 H3 H4 H5 H6 Alignment Default colors a…" at bounding box center [155, 214] width 212 height 304
drag, startPoint x: 248, startPoint y: 203, endPoint x: 250, endPoint y: 276, distance: 73.2
click at [250, 276] on div "Layout How this element expands within the layout (Flexbox). Size Default auto …" at bounding box center [155, 244] width 192 height 224
click at [246, 51] on icon at bounding box center [246, 51] width 7 height 10
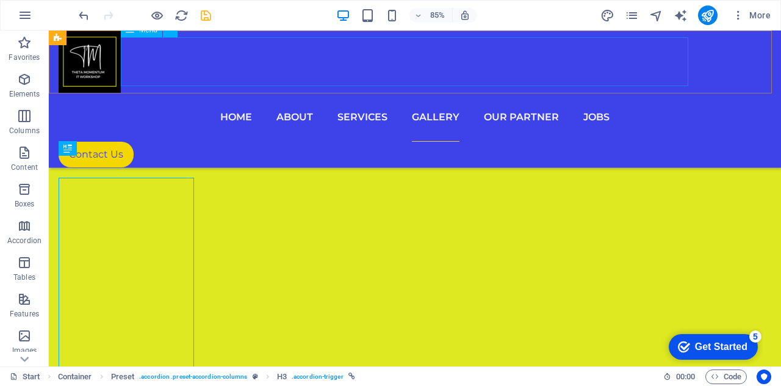
scroll to position [5235, 0]
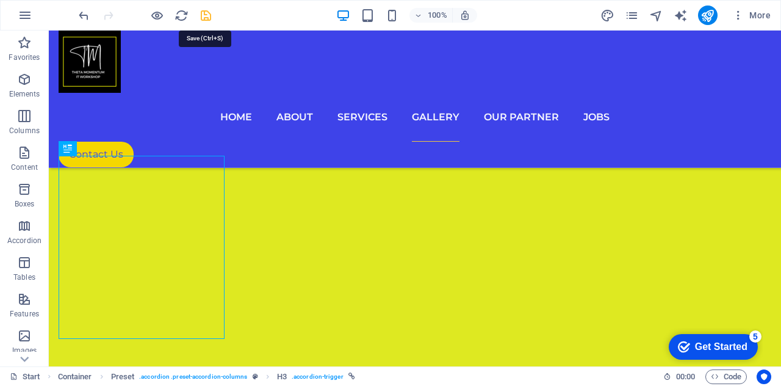
click at [206, 16] on icon "save" at bounding box center [206, 16] width 14 height 14
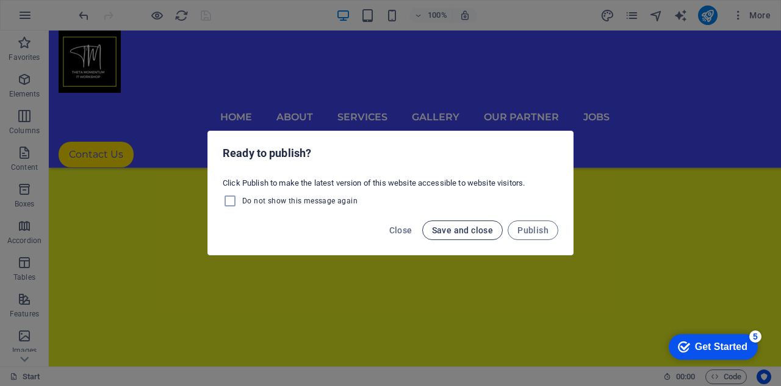
click at [486, 228] on span "Save and close" at bounding box center [463, 230] width 62 height 10
